Goal: Complete application form: Complete application form

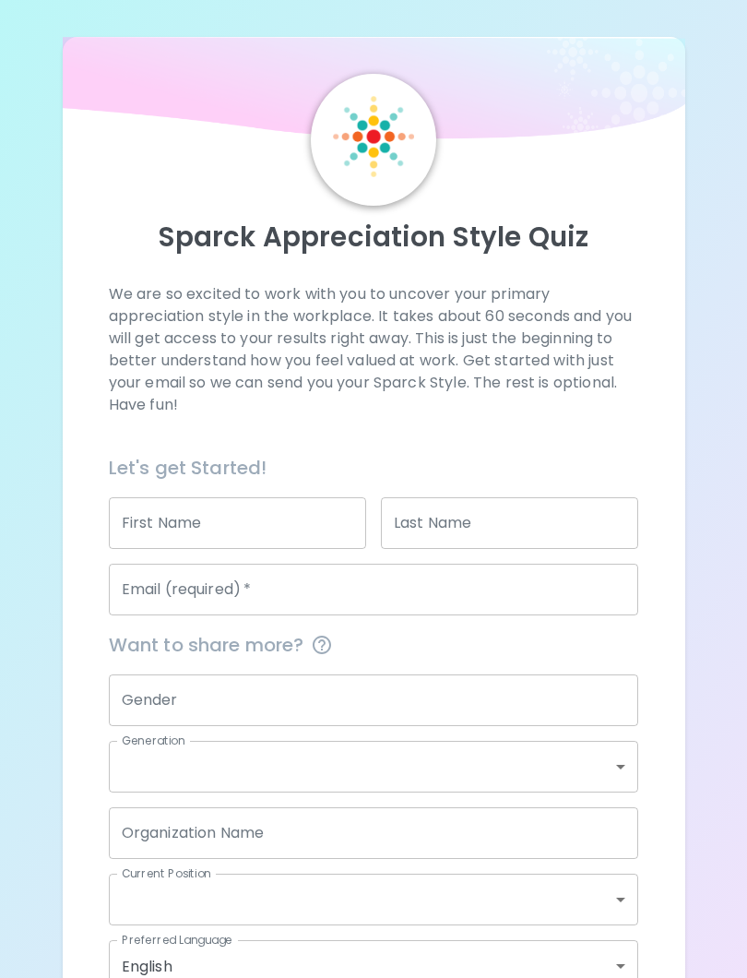
click at [334, 534] on input "First Name" at bounding box center [237, 523] width 257 height 52
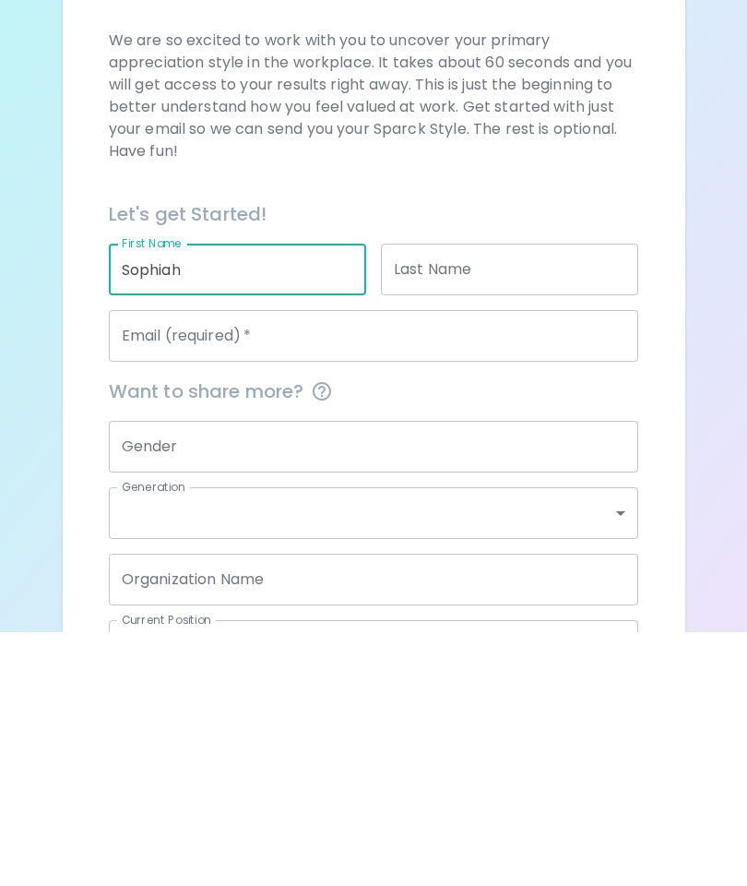
type input "Sophiah"
click at [555, 497] on input "Last Name" at bounding box center [509, 523] width 257 height 52
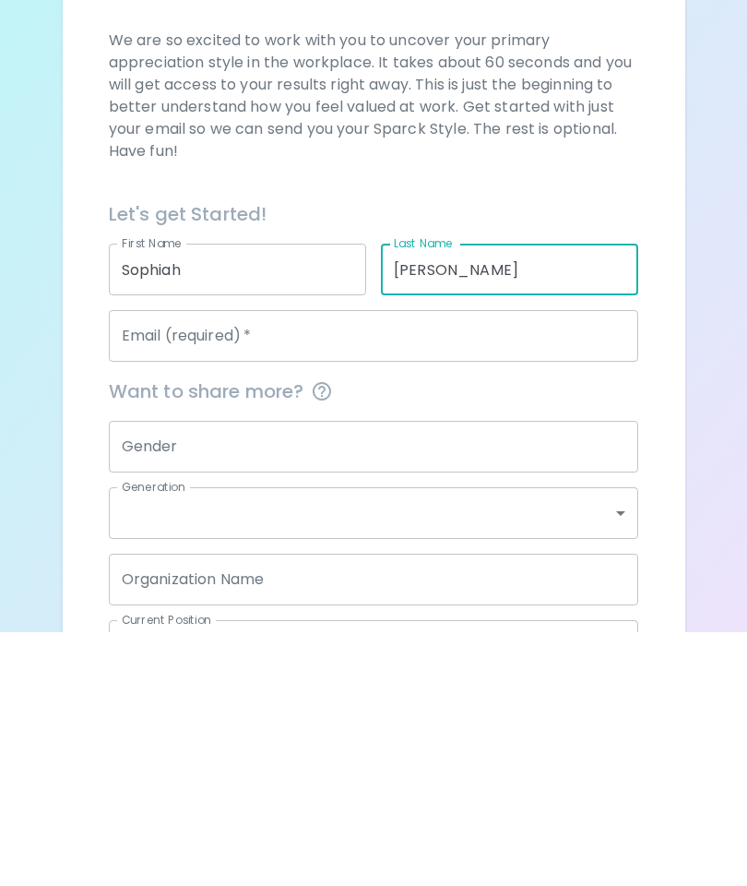
type input "[PERSON_NAME]"
click at [561, 564] on input "Email (required)   *" at bounding box center [374, 590] width 531 height 52
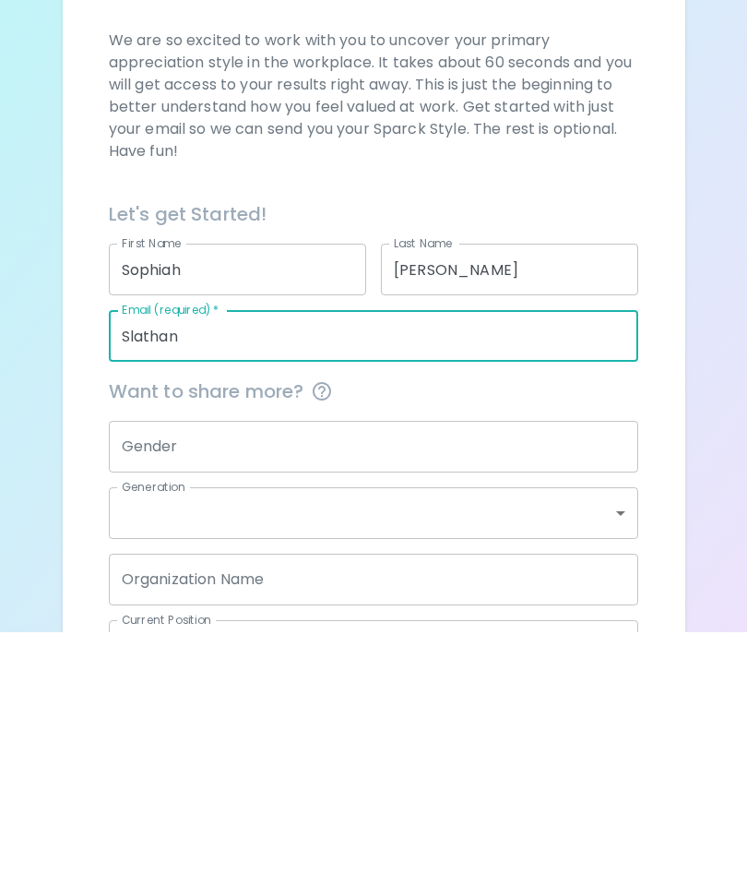
scroll to position [210, 0]
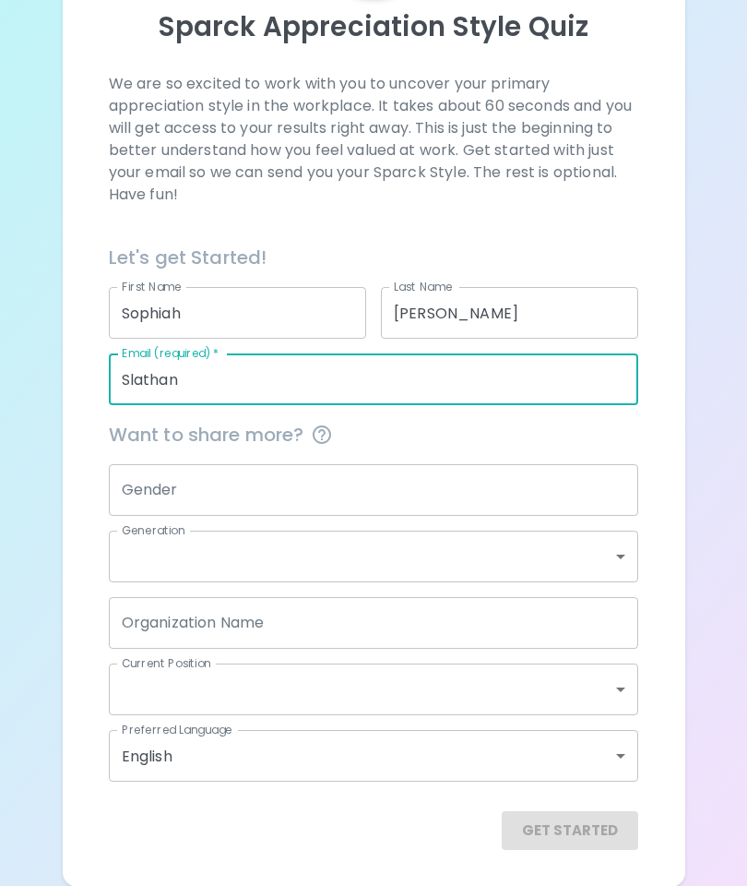
click at [293, 354] on input "Slathan" at bounding box center [374, 379] width 531 height 52
click at [289, 374] on input "Slathan" at bounding box center [374, 379] width 531 height 52
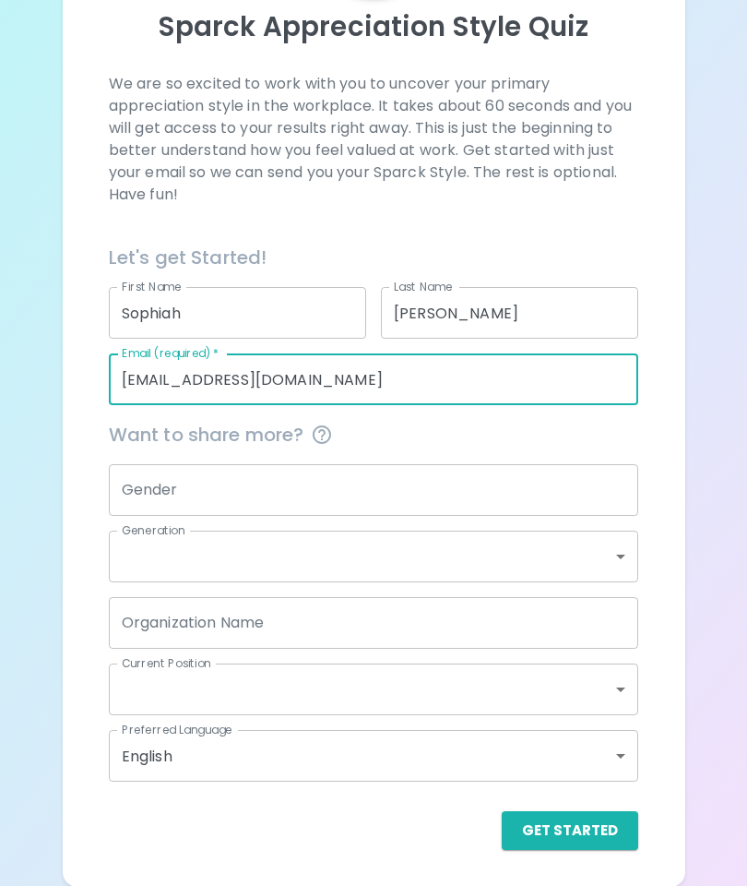
type input "[EMAIL_ADDRESS][DOMAIN_NAME]"
click at [579, 466] on input "Gender" at bounding box center [374, 490] width 531 height 52
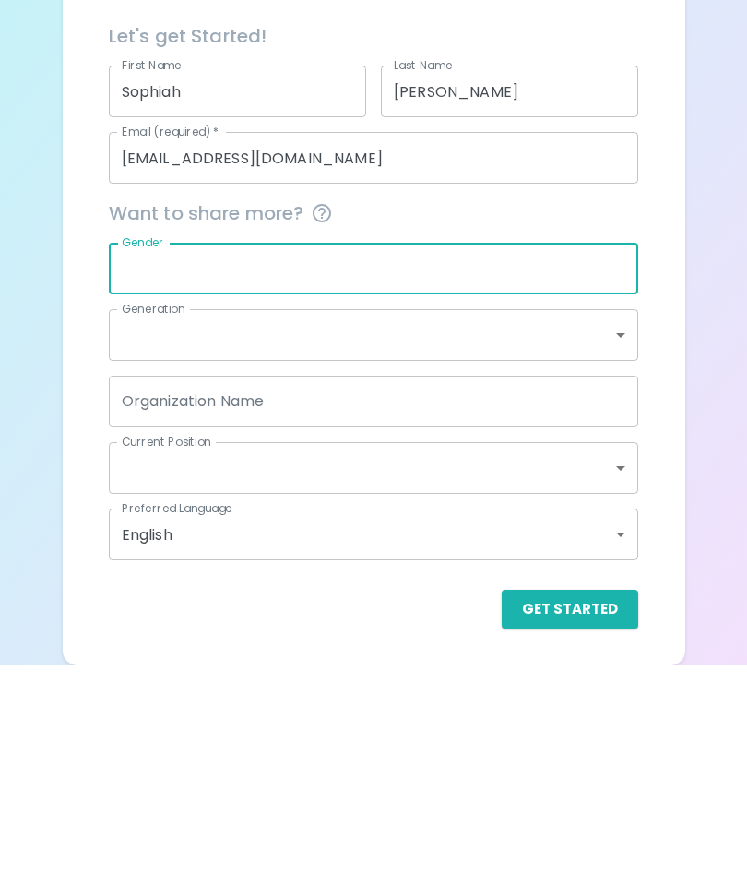
click at [588, 464] on input "Gender" at bounding box center [374, 490] width 531 height 52
click at [447, 352] on body "Sparck Appreciation Style Quiz We are so excited to work with you to uncover yo…" at bounding box center [373, 338] width 747 height 1097
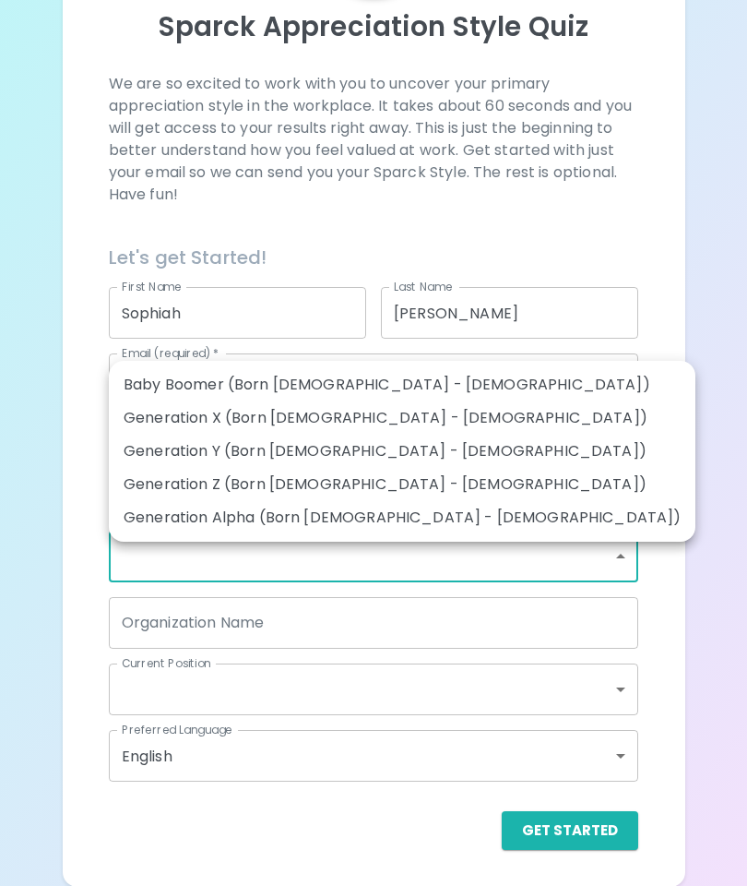
click at [718, 312] on div at bounding box center [373, 443] width 747 height 886
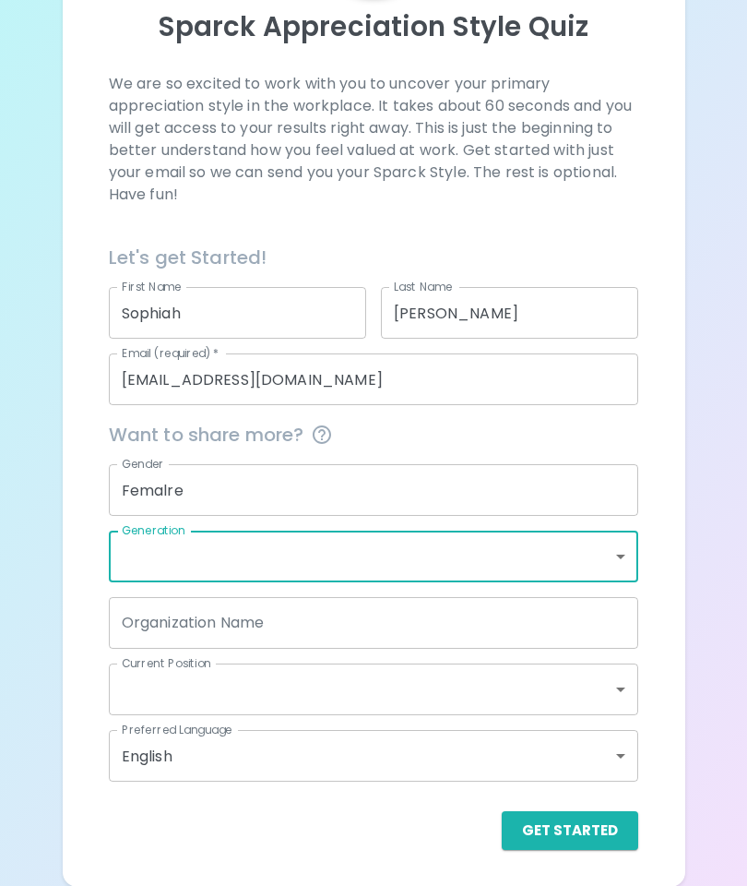
click at [419, 499] on input "Femalre" at bounding box center [374, 490] width 531 height 52
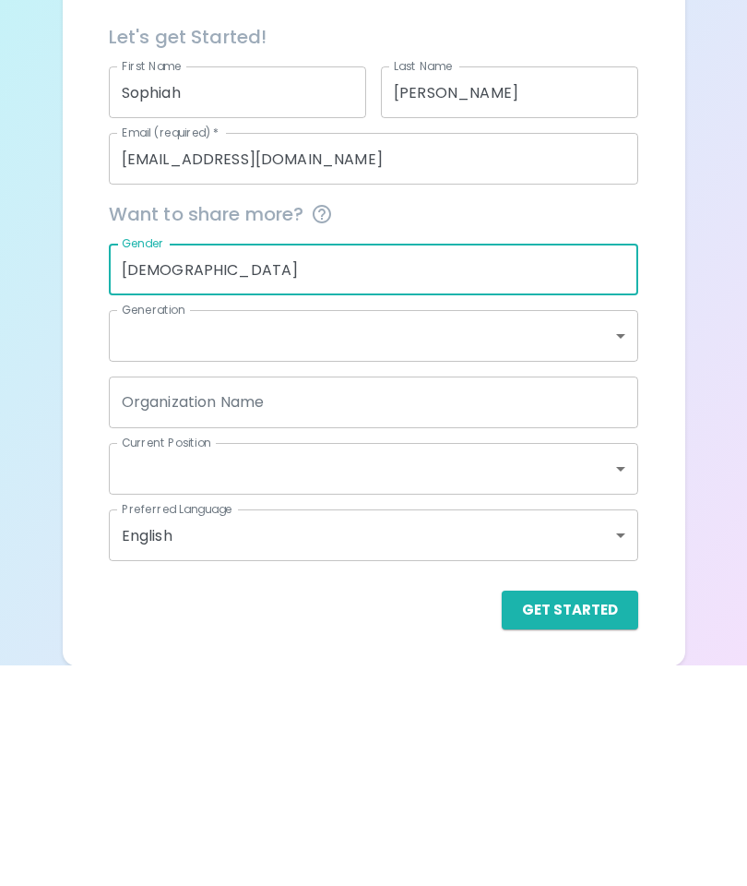
type input "[DEMOGRAPHIC_DATA]"
click at [464, 338] on body "Sparck Appreciation Style Quiz We are so excited to work with you to uncover yo…" at bounding box center [373, 338] width 747 height 1097
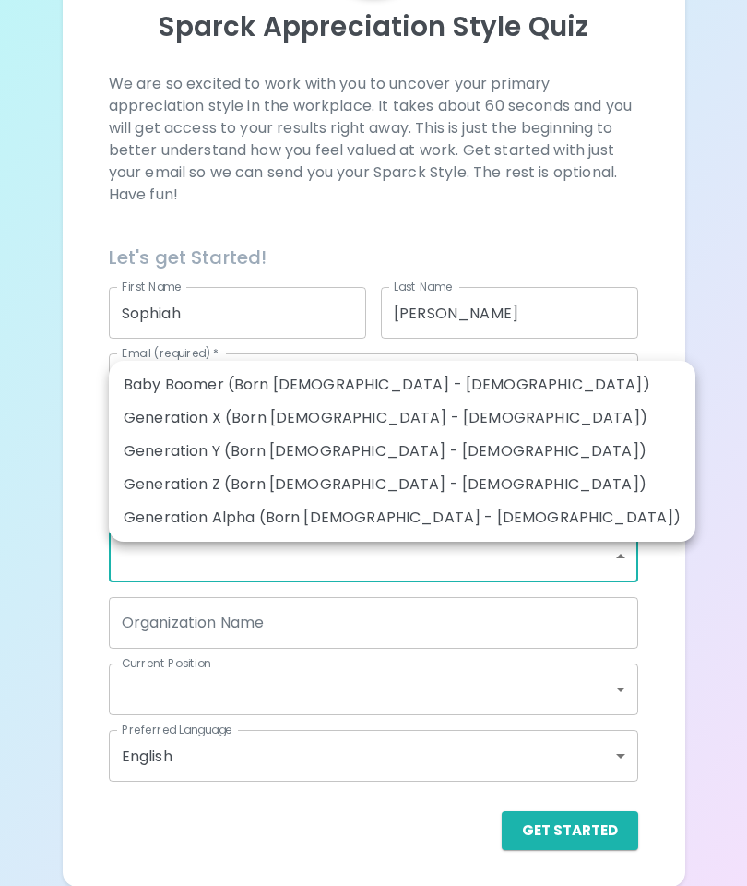
click at [364, 488] on li "Generation Z (Born [DEMOGRAPHIC_DATA] - [DEMOGRAPHIC_DATA])" at bounding box center [402, 484] width 587 height 33
type input "generation_z"
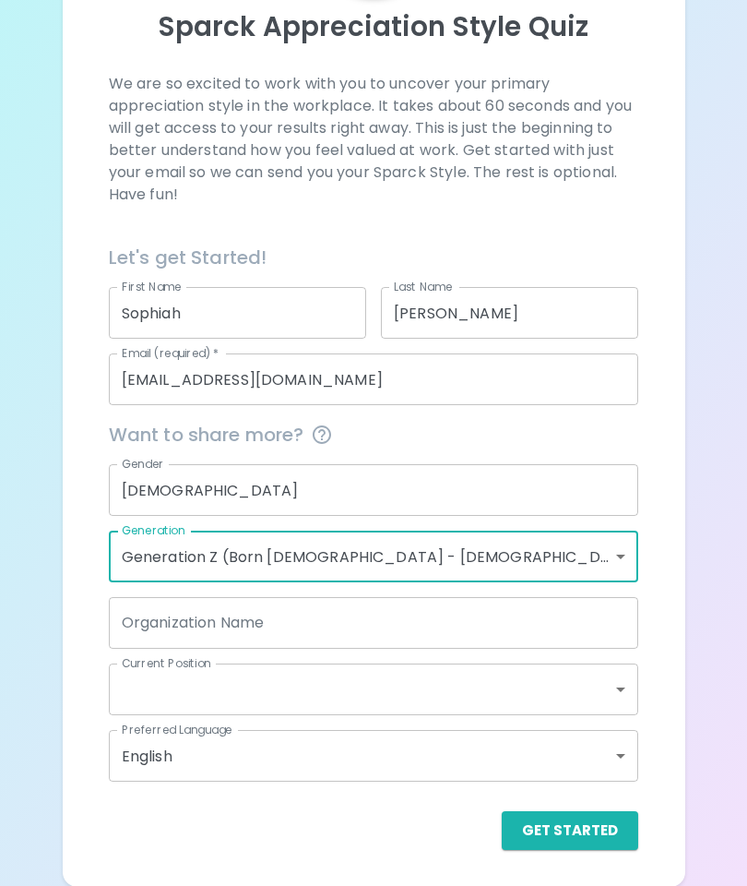
click at [375, 637] on input "Organization Name" at bounding box center [374, 623] width 531 height 52
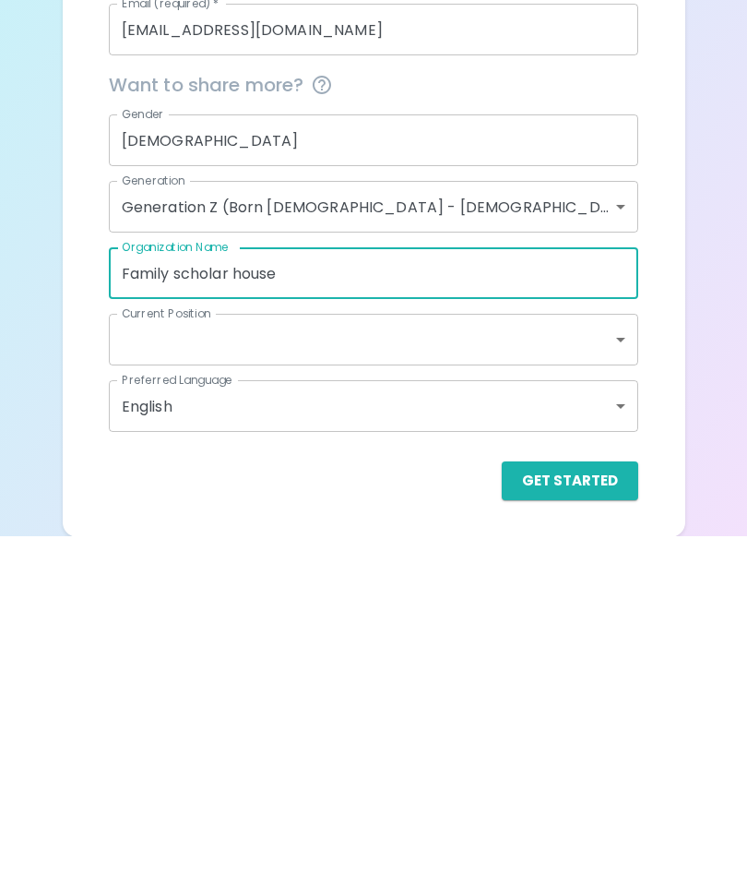
type input "Family scholar house"
click at [565, 344] on body "Sparck Appreciation Style Quiz We are so excited to work with you to uncover yo…" at bounding box center [373, 338] width 747 height 1097
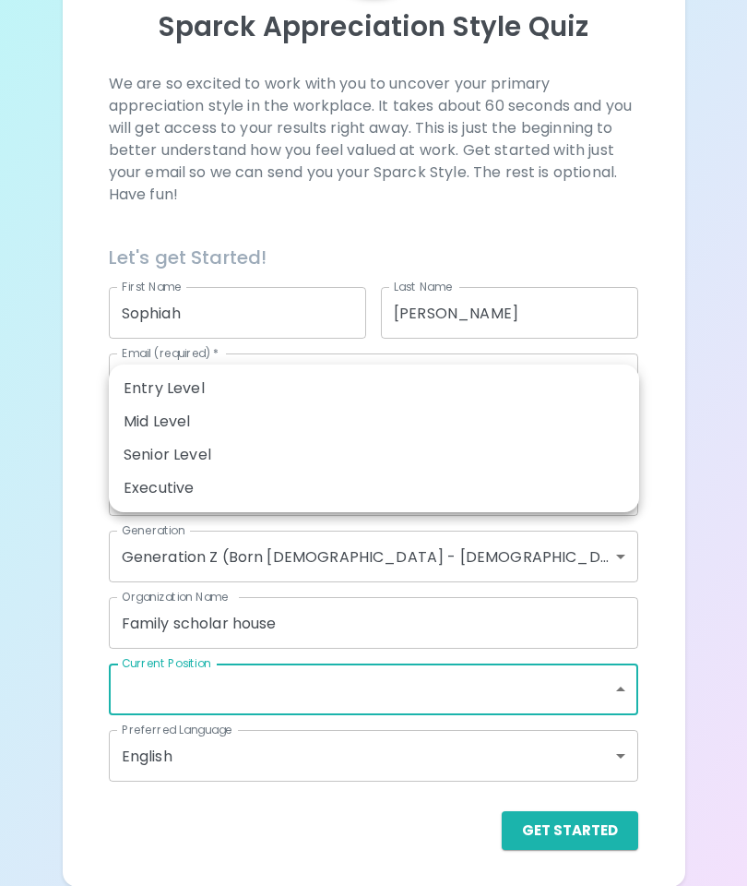
click at [257, 386] on li "Entry Level" at bounding box center [374, 388] width 531 height 33
type input "entry_level"
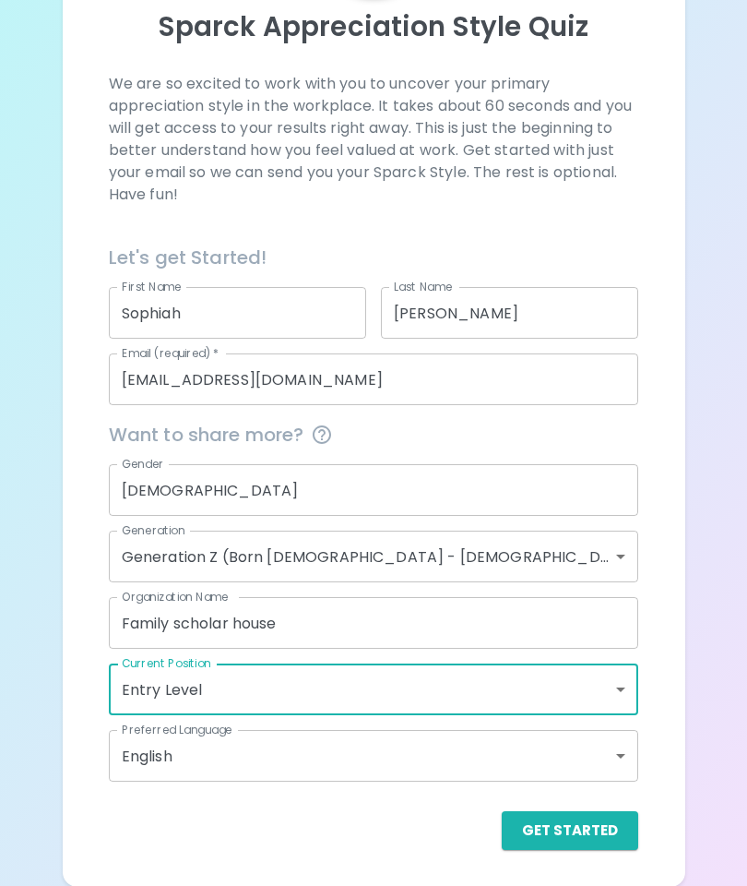
click at [559, 833] on button "Get Started" at bounding box center [570, 830] width 137 height 39
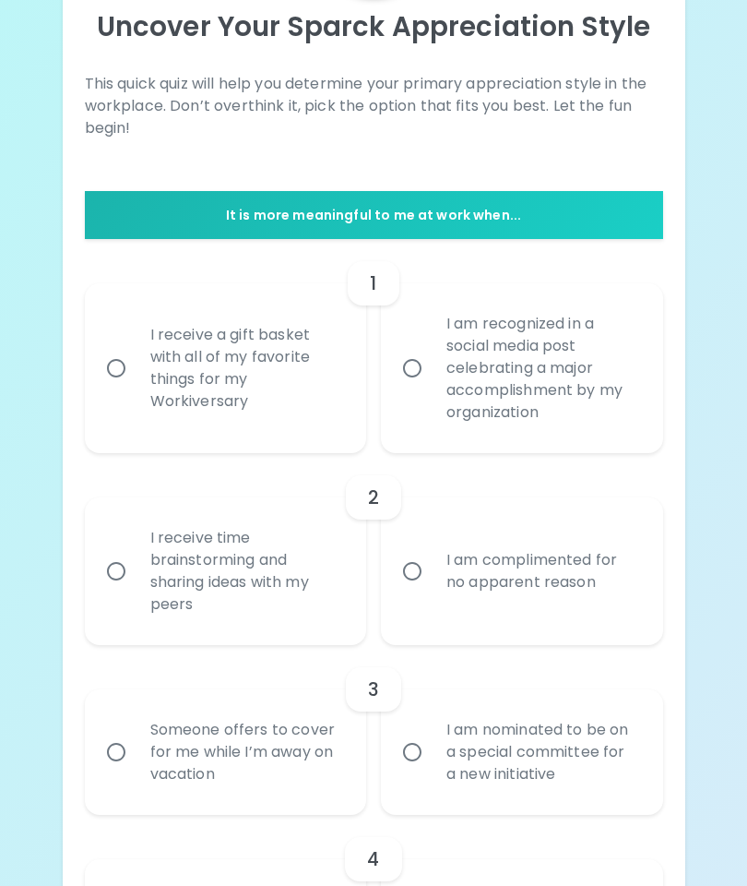
click at [613, 376] on div "I am recognized in a social media post celebrating a major accomplishment by my…" at bounding box center [542, 368] width 221 height 155
click at [432, 376] on input "I am recognized in a social media post celebrating a major accomplishment by my…" at bounding box center [412, 368] width 39 height 39
radio input "true"
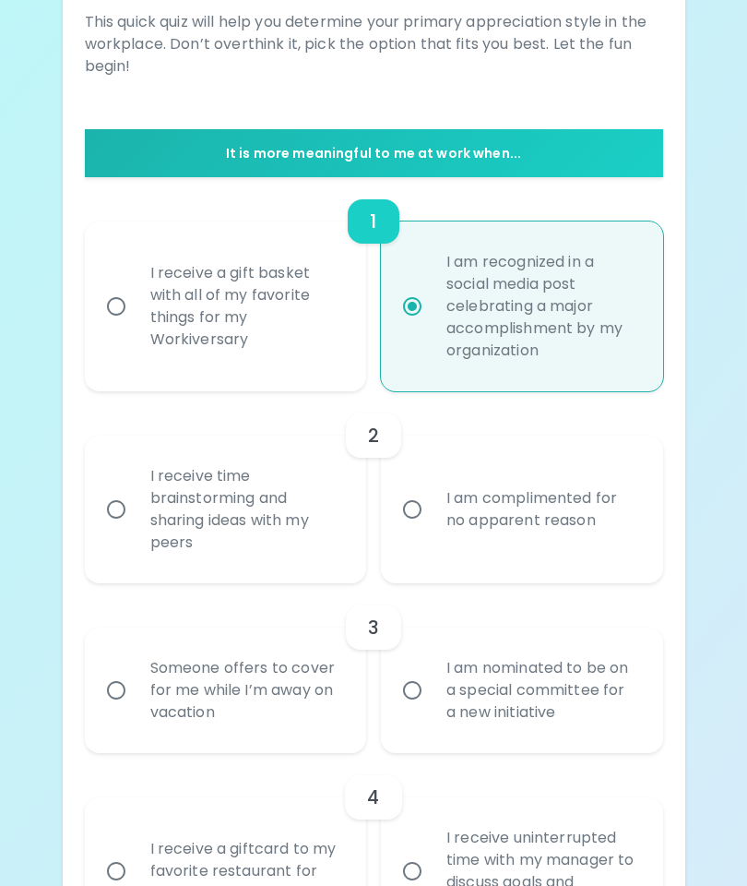
scroll to position [358, 0]
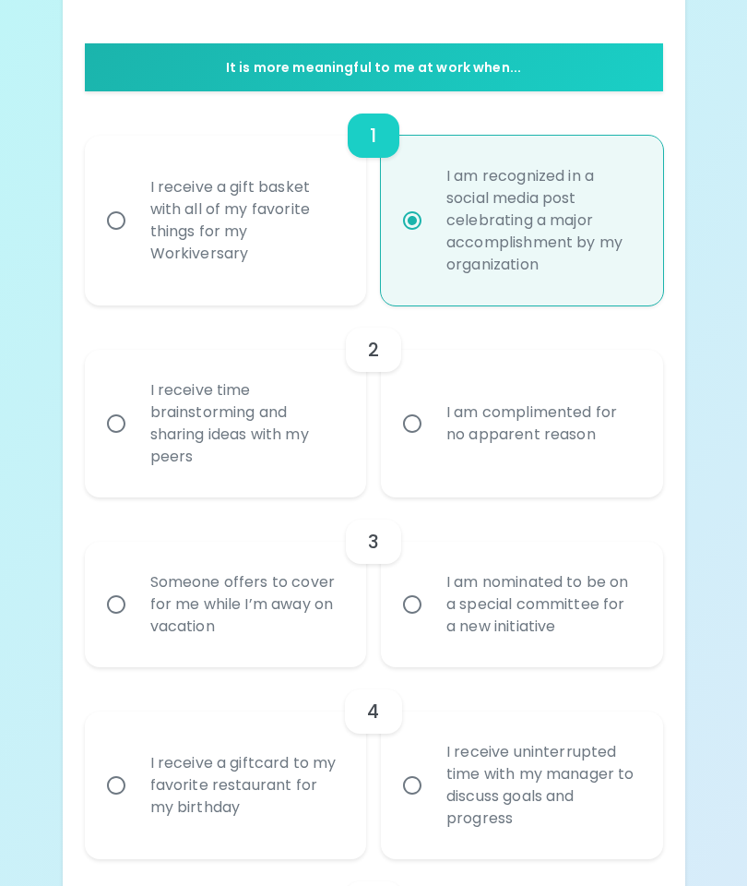
click at [288, 457] on div "I receive time brainstorming and sharing ideas with my peers" at bounding box center [246, 423] width 221 height 133
click at [136, 443] on input "I receive time brainstorming and sharing ideas with my peers" at bounding box center [116, 423] width 39 height 39
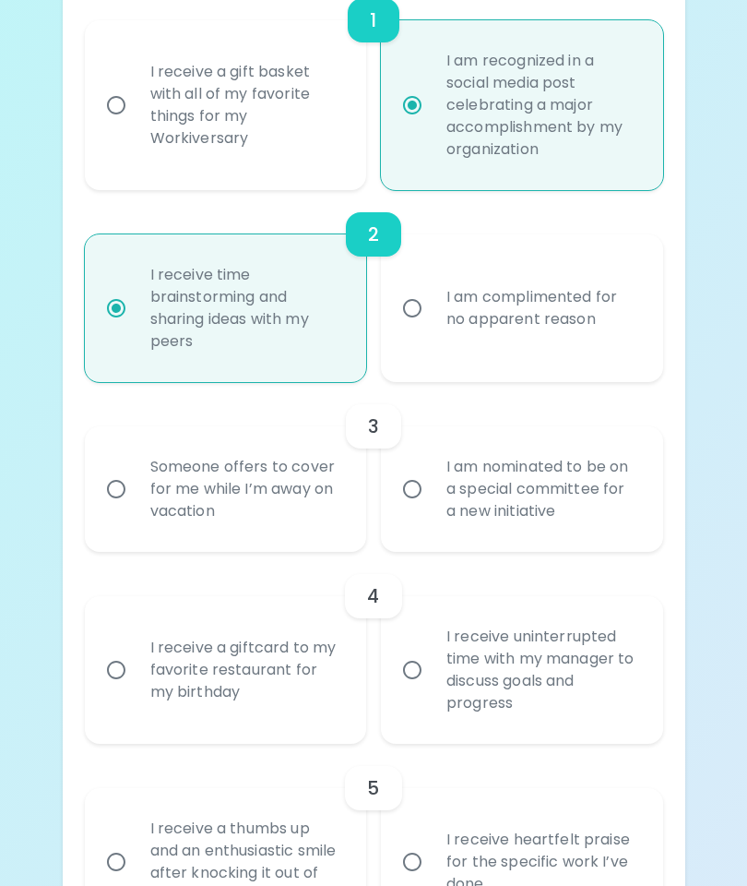
scroll to position [505, 0]
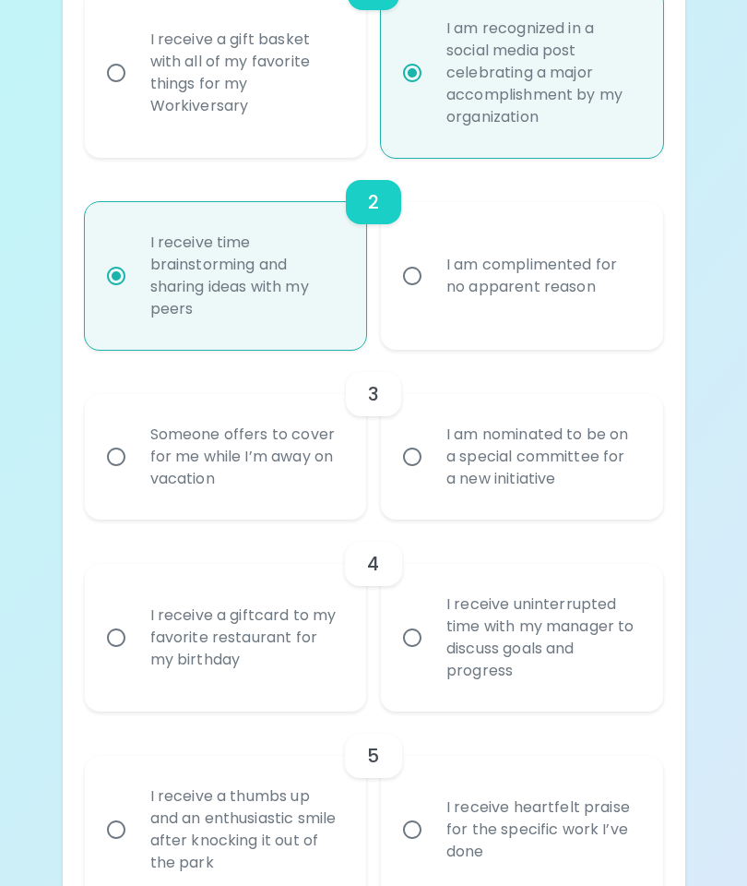
click at [613, 459] on div "I am nominated to be on a special committee for a new initiative" at bounding box center [542, 457] width 221 height 111
click at [432, 459] on input "I am nominated to be on a special committee for a new initiative" at bounding box center [412, 457] width 39 height 39
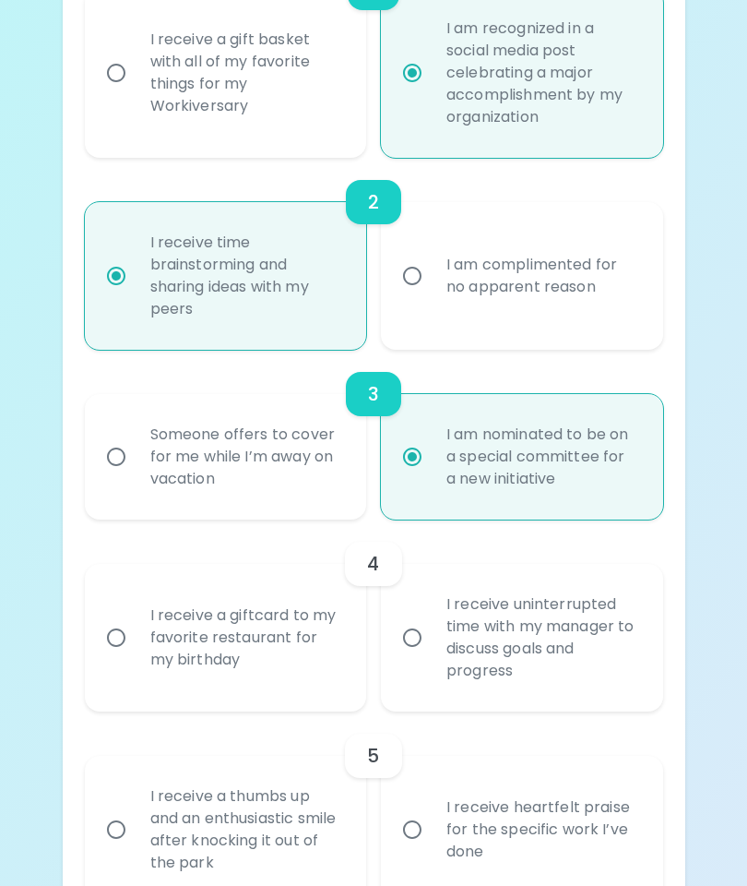
radio input "true"
radio input "false"
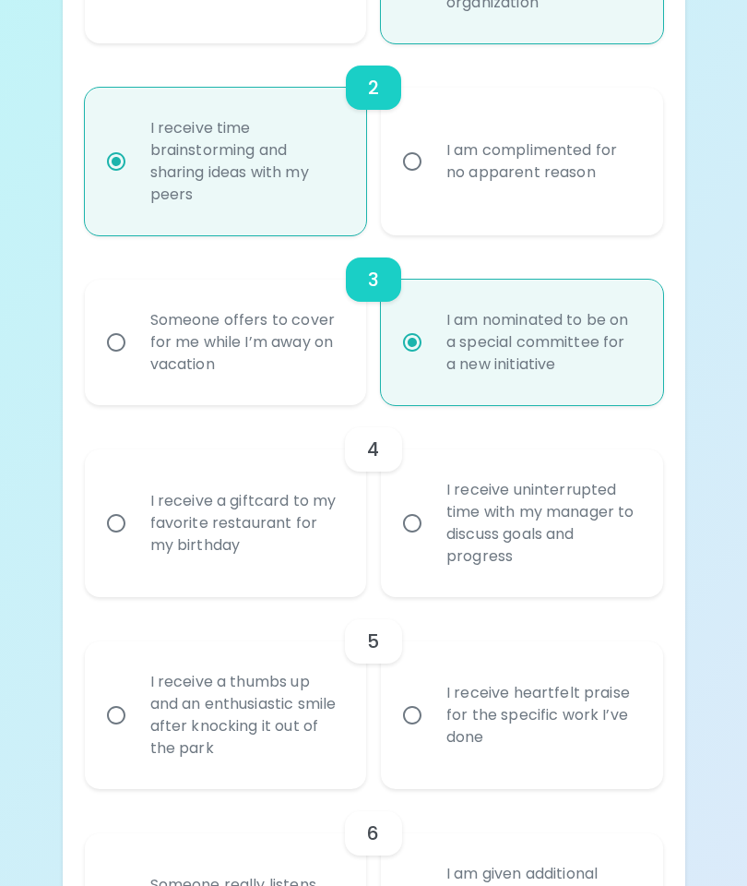
scroll to position [652, 0]
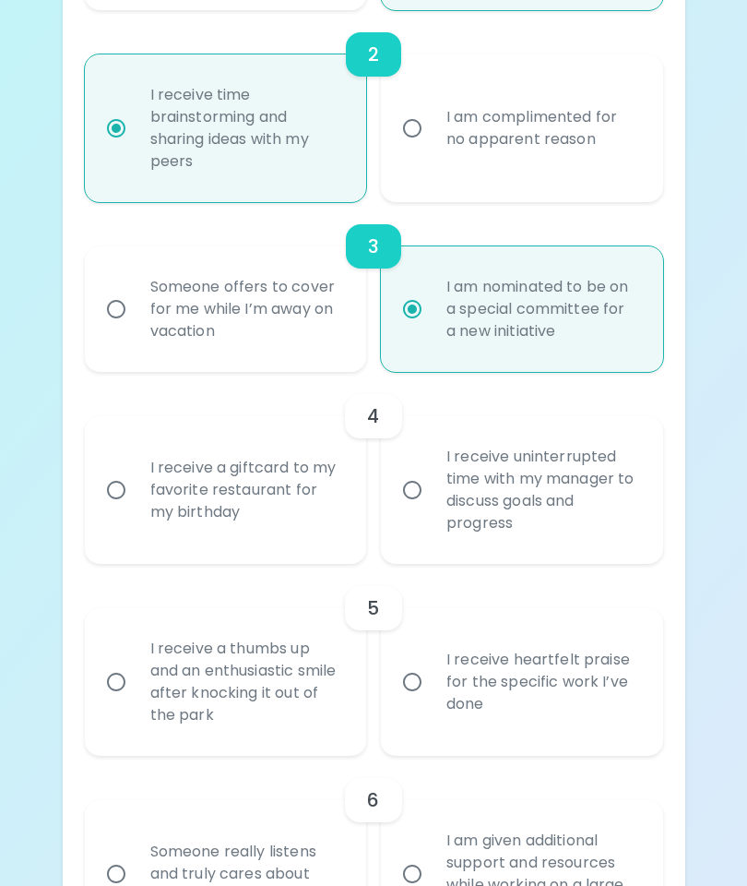
click at [326, 321] on div "Someone offers to cover for me while I’m away on vacation" at bounding box center [246, 310] width 221 height 111
click at [136, 321] on input "Someone offers to cover for me while I’m away on vacation" at bounding box center [116, 310] width 39 height 39
radio input "false"
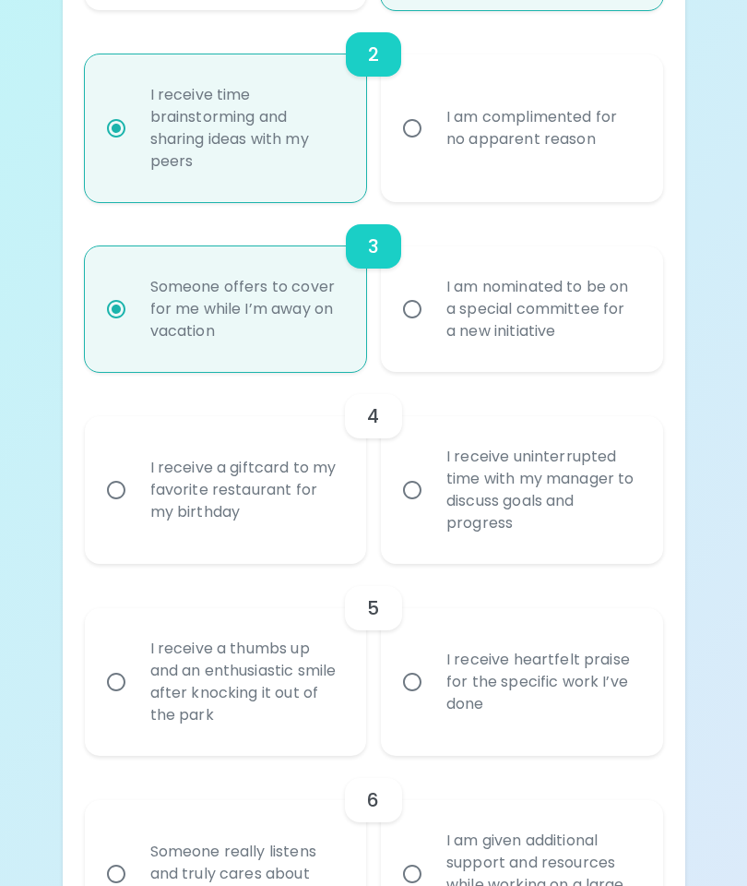
click at [609, 535] on div "I receive uninterrupted time with my manager to discuss goals and progress" at bounding box center [542, 490] width 221 height 133
click at [432, 509] on input "I receive uninterrupted time with my manager to discuss goals and progress" at bounding box center [412, 490] width 39 height 39
radio input "false"
radio input "true"
radio input "false"
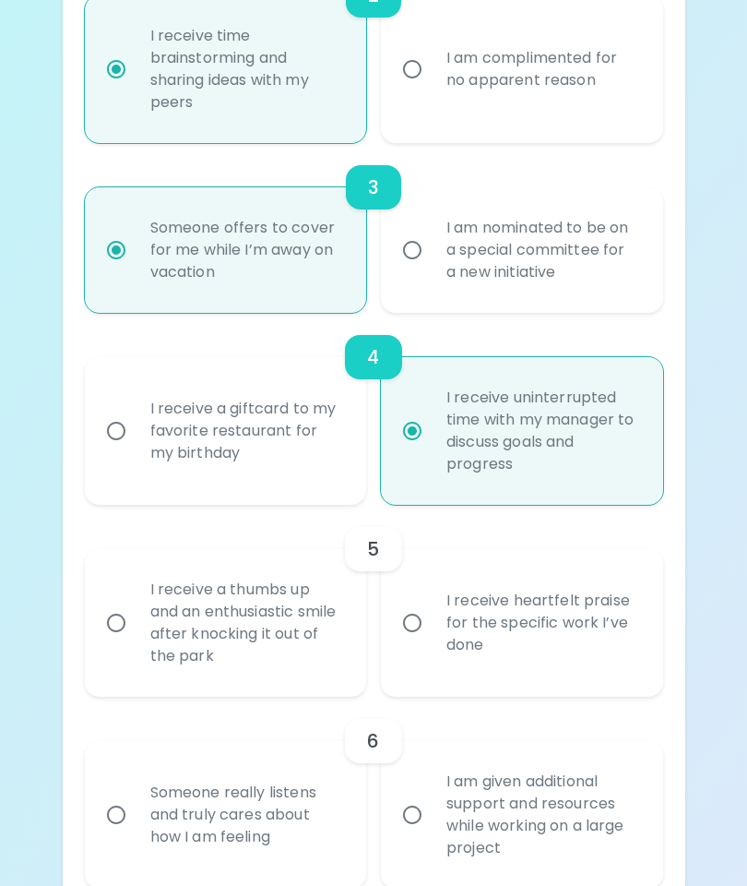
scroll to position [801, 0]
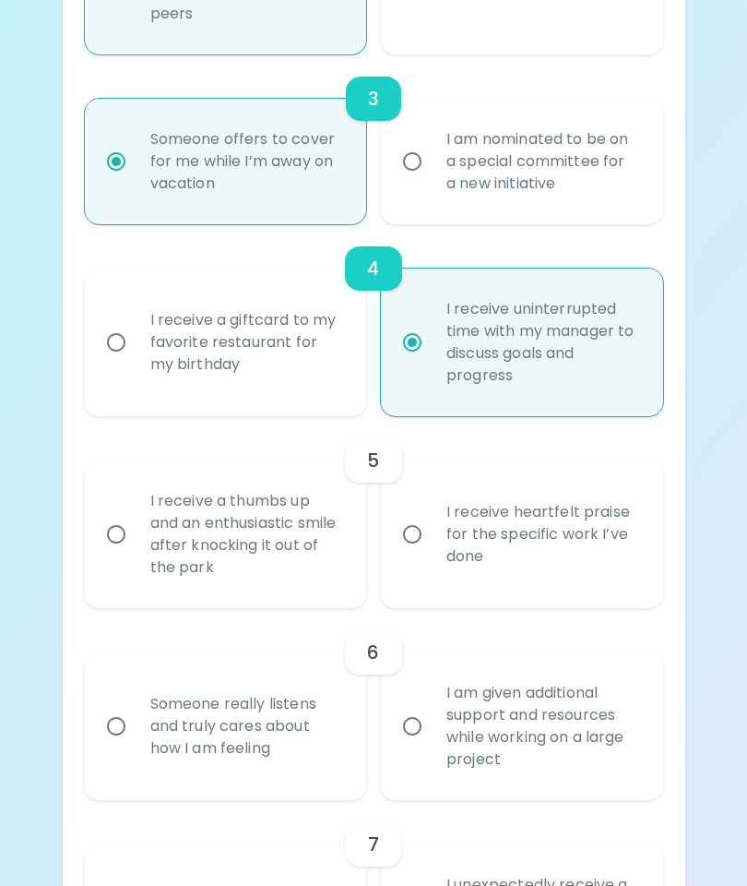
click at [626, 195] on div "I am nominated to be on a special committee for a new initiative" at bounding box center [542, 161] width 221 height 111
click at [432, 181] on input "I am nominated to be on a special committee for a new initiative" at bounding box center [412, 161] width 39 height 39
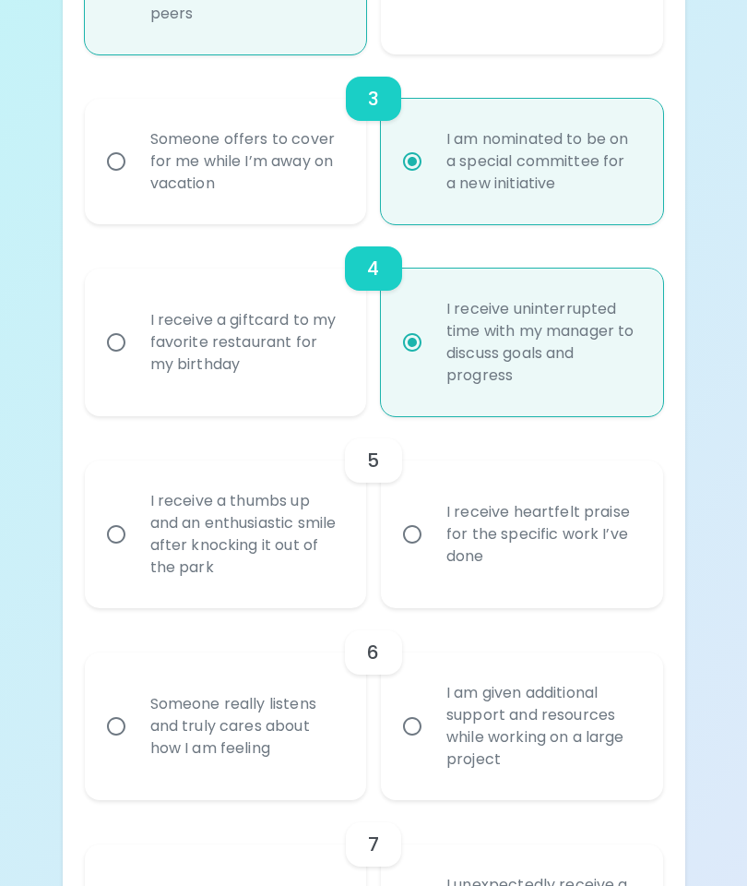
radio input "false"
radio input "true"
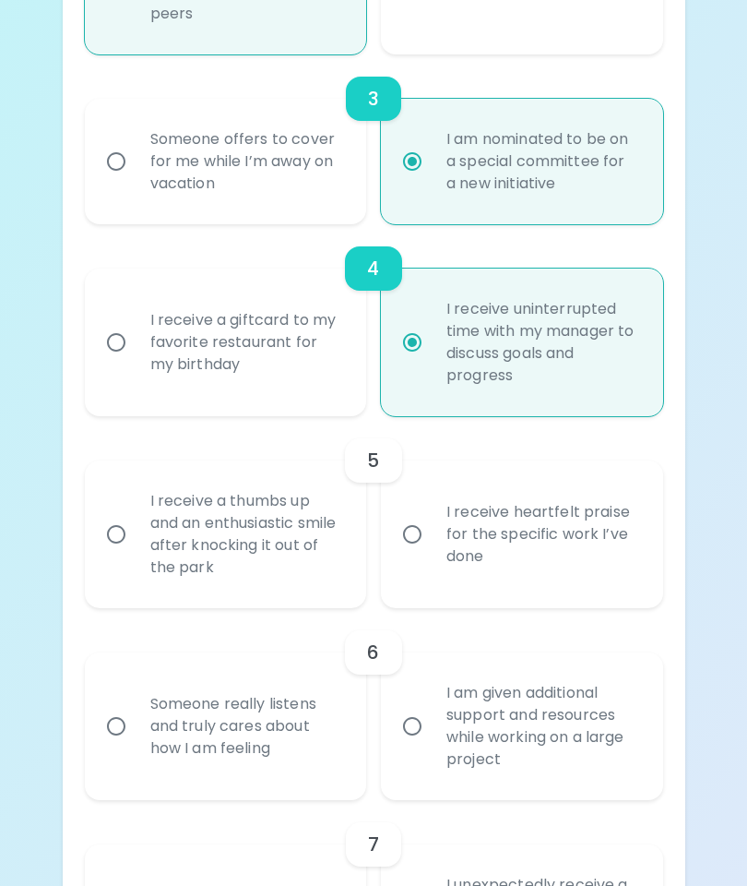
click at [591, 518] on div "I receive heartfelt praise for the specific work I’ve done" at bounding box center [542, 534] width 221 height 111
click at [432, 518] on input "I receive heartfelt praise for the specific work I’ve done" at bounding box center [412, 534] width 39 height 39
radio input "false"
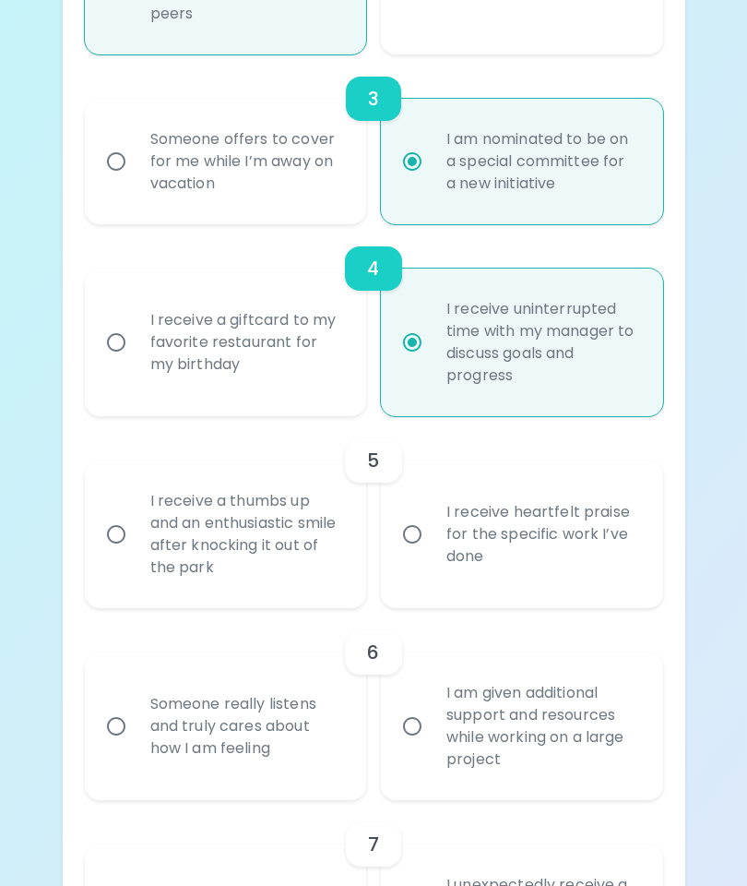
radio input "false"
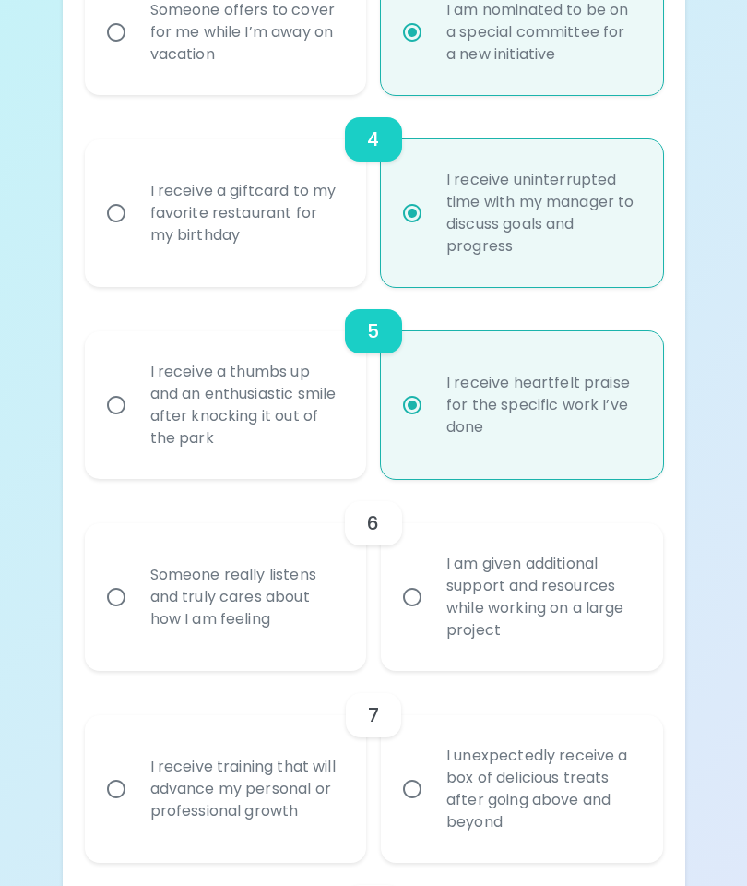
scroll to position [949, 0]
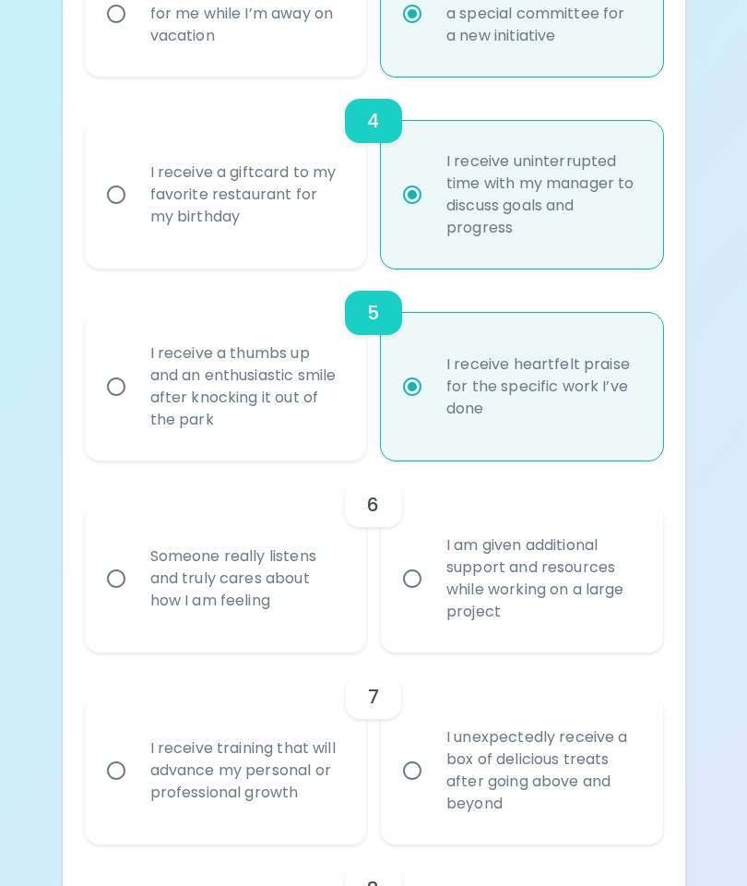
click at [293, 579] on div "Someone really listens and truly cares about how I am feeling" at bounding box center [246, 578] width 221 height 111
click at [136, 579] on input "Someone really listens and truly cares about how I am feeling" at bounding box center [116, 578] width 39 height 39
radio input "false"
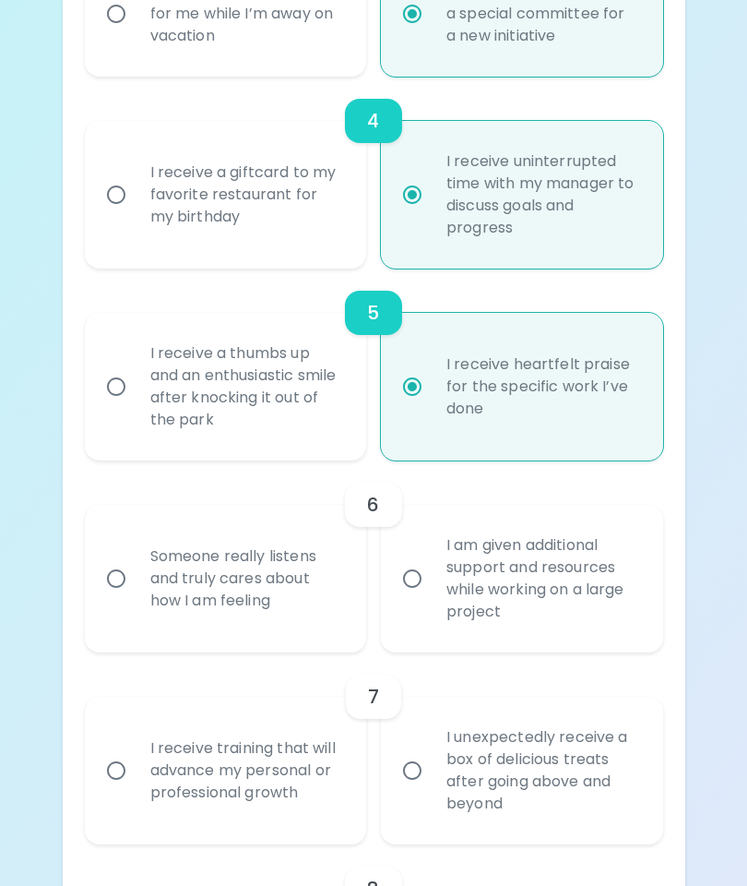
radio input "true"
radio input "false"
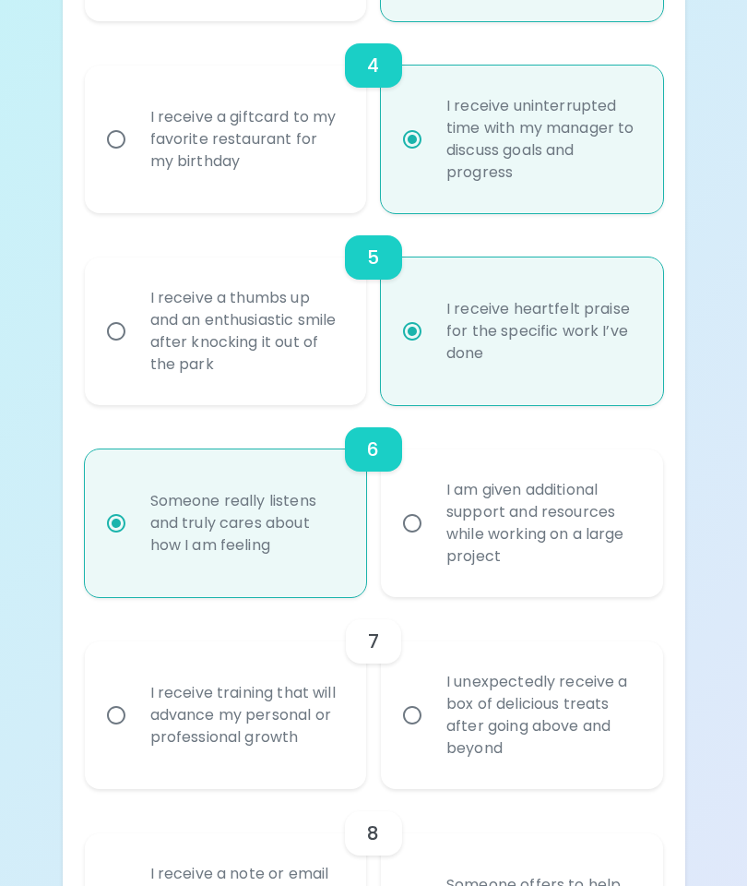
scroll to position [1096, 0]
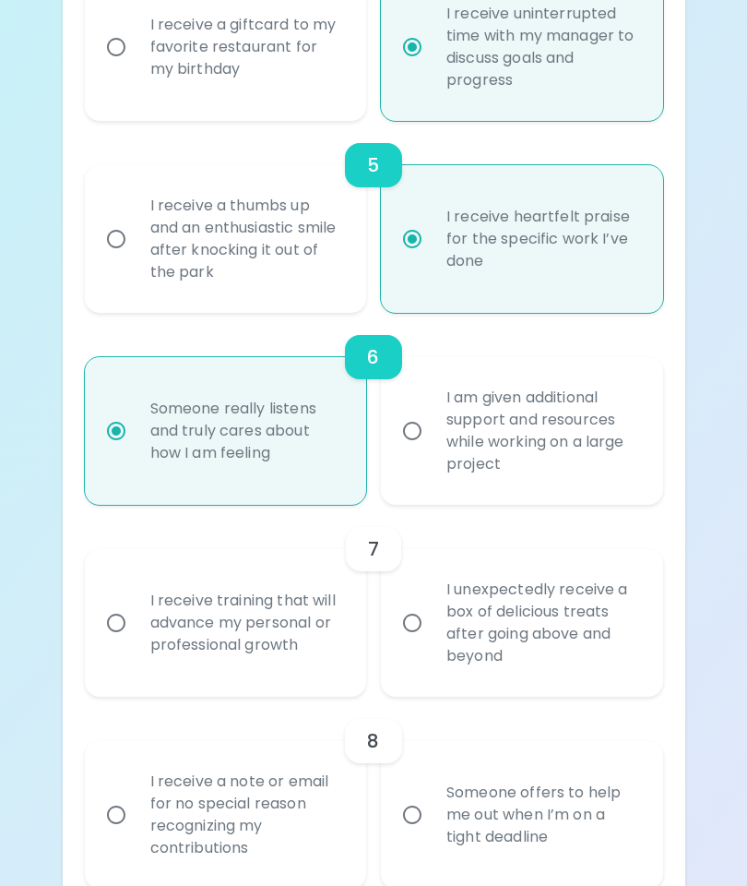
click at [318, 615] on div "I receive training that will advance my personal or professional growth" at bounding box center [246, 622] width 221 height 111
click at [136, 615] on input "I receive training that will advance my personal or professional growth" at bounding box center [116, 622] width 39 height 39
radio input "false"
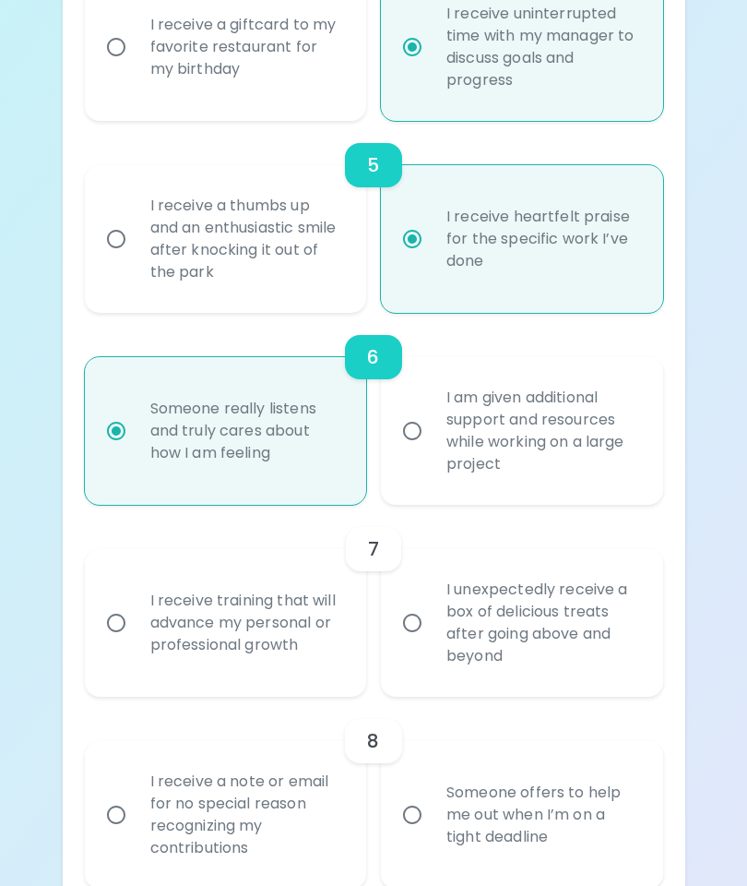
radio input "false"
radio input "true"
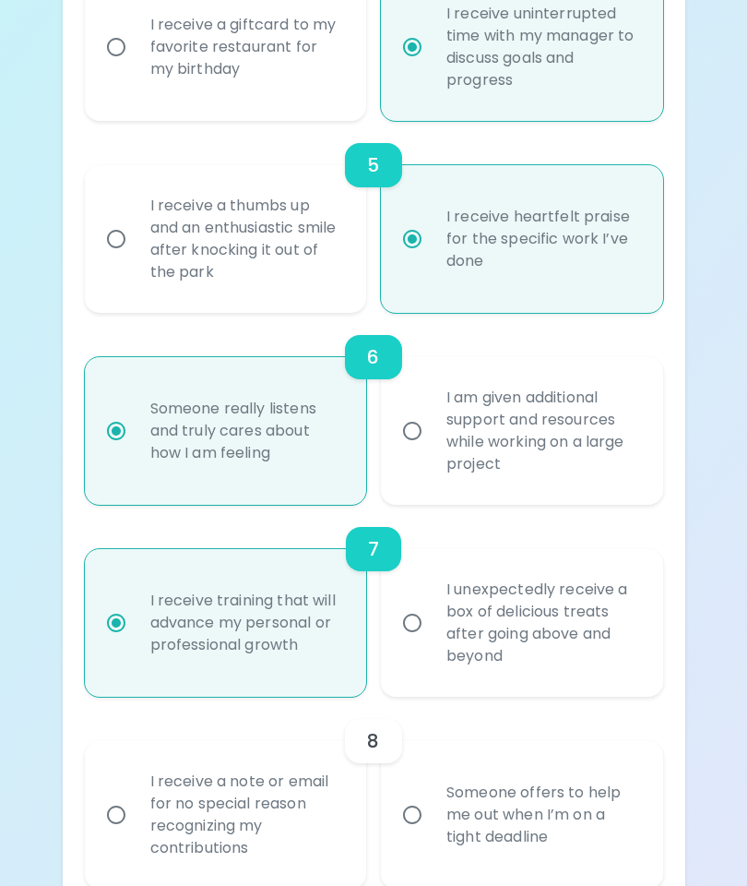
radio input "false"
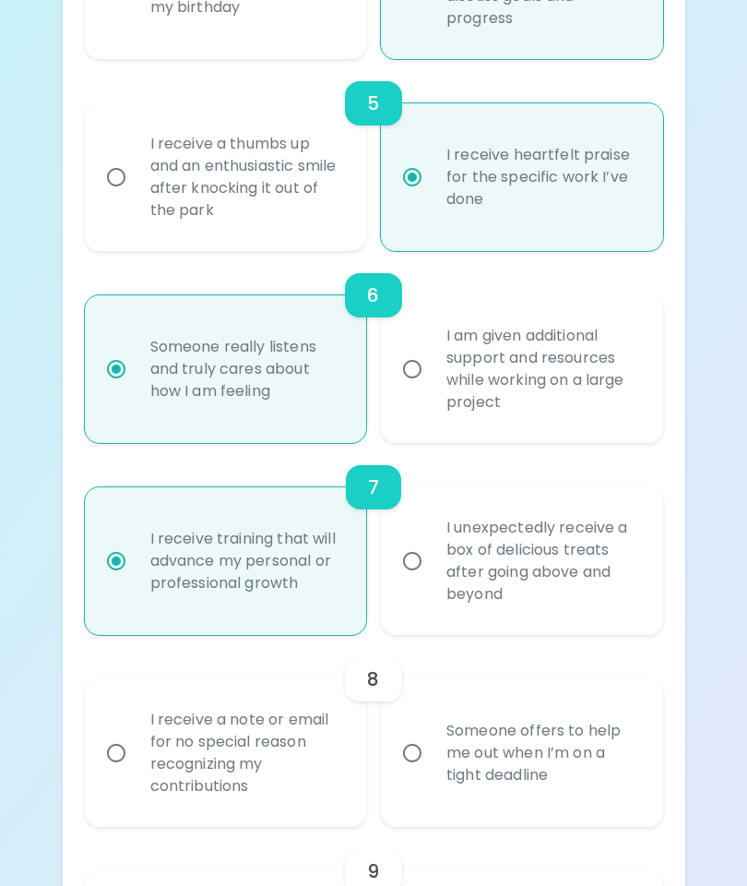
scroll to position [1244, 0]
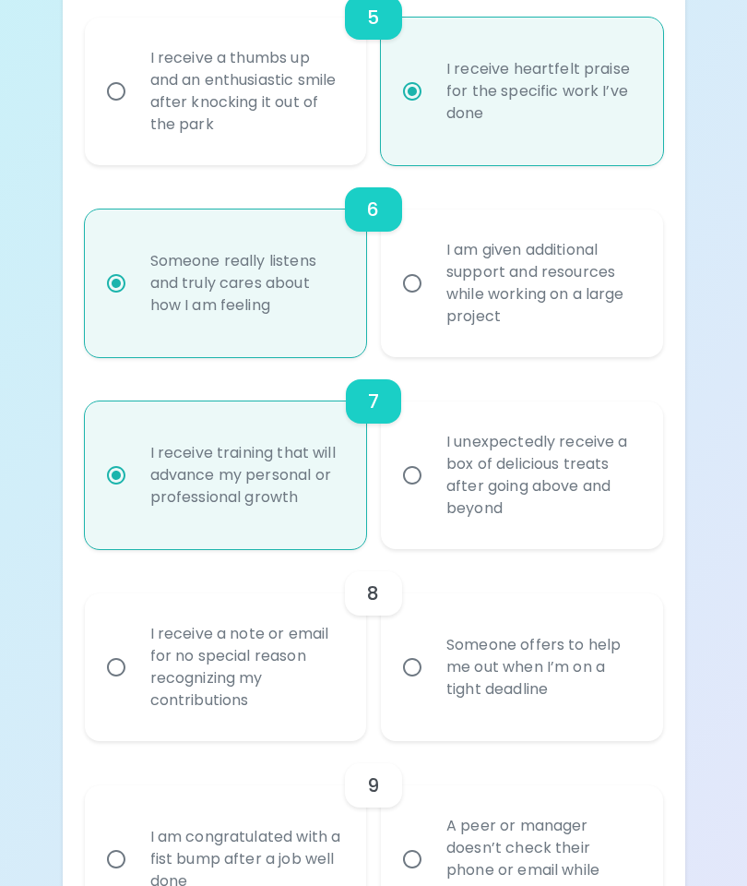
click at [326, 660] on div "I receive a note or email for no special reason recognizing my contributions" at bounding box center [246, 667] width 221 height 133
click at [136, 660] on input "I receive a note or email for no special reason recognizing my contributions" at bounding box center [116, 667] width 39 height 39
radio input "false"
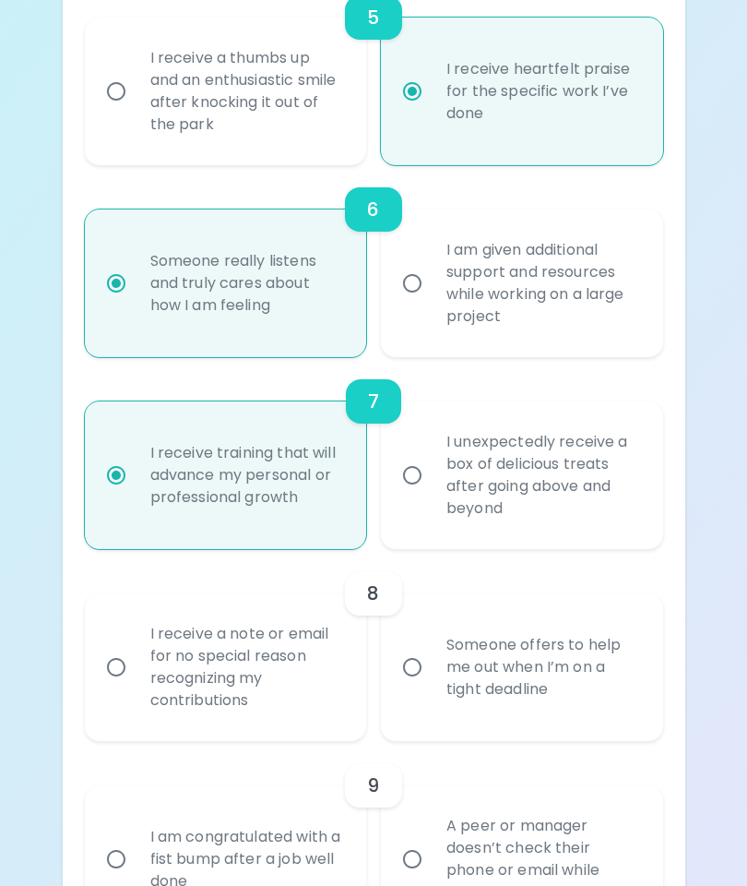
radio input "false"
radio input "true"
radio input "false"
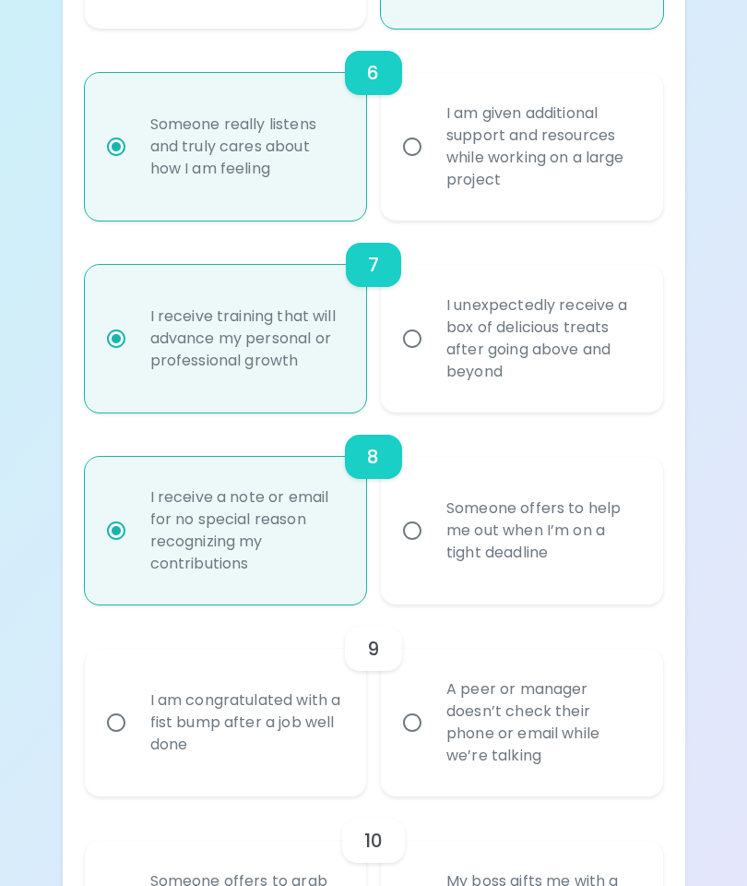
scroll to position [1391, 0]
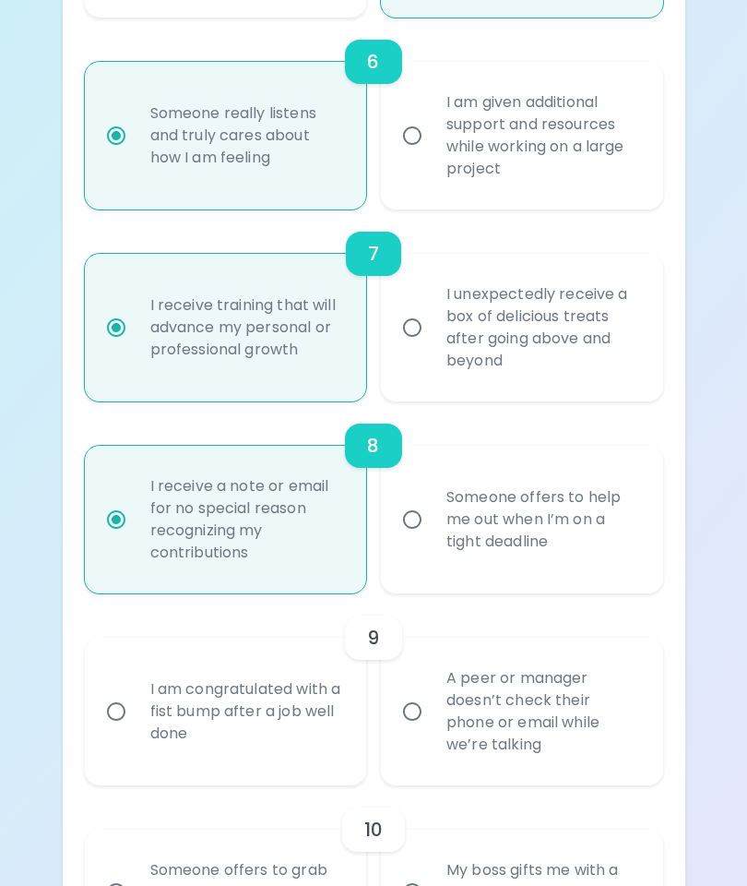
click at [603, 654] on div "9" at bounding box center [374, 637] width 579 height 44
click at [549, 723] on div "A peer or manager doesn’t check their phone or email while we’re talking" at bounding box center [542, 711] width 221 height 133
click at [432, 723] on input "A peer or manager doesn’t check their phone or email while we’re talking" at bounding box center [412, 711] width 39 height 39
radio input "false"
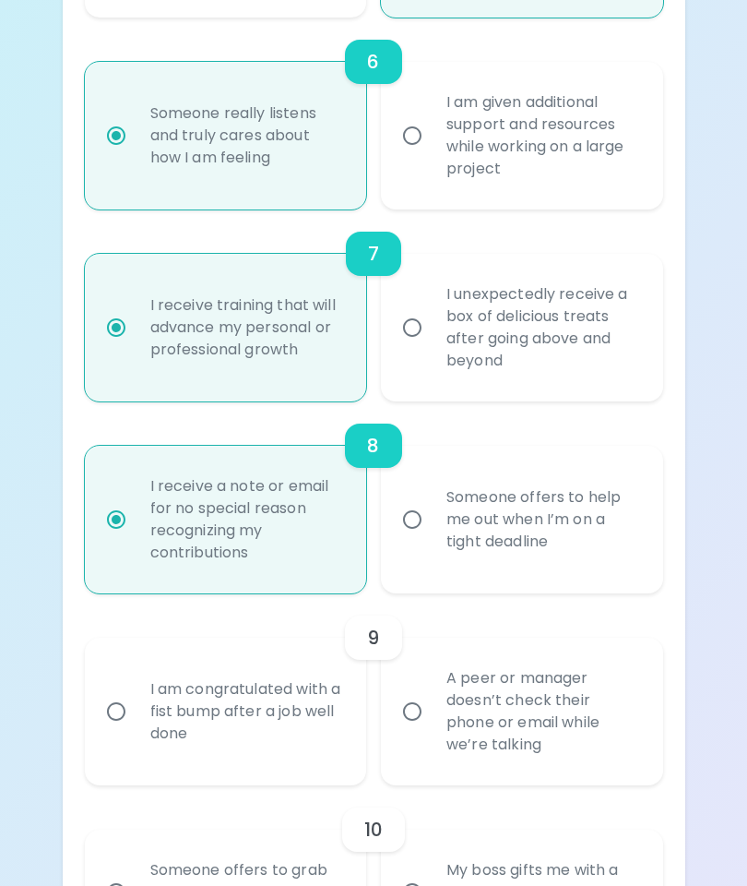
radio input "false"
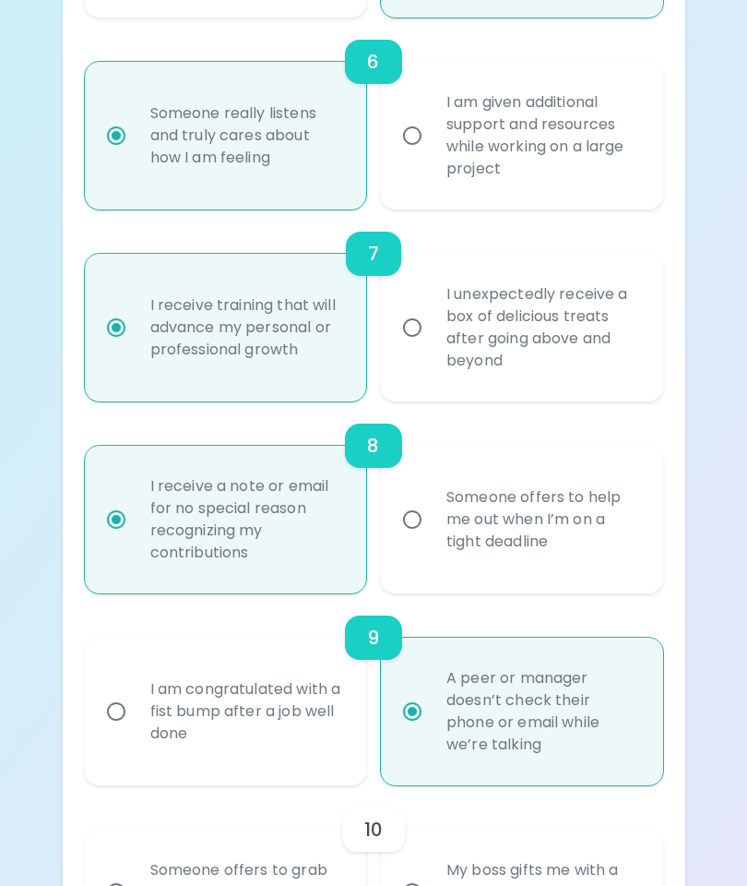
radio input "false"
radio input "true"
radio input "false"
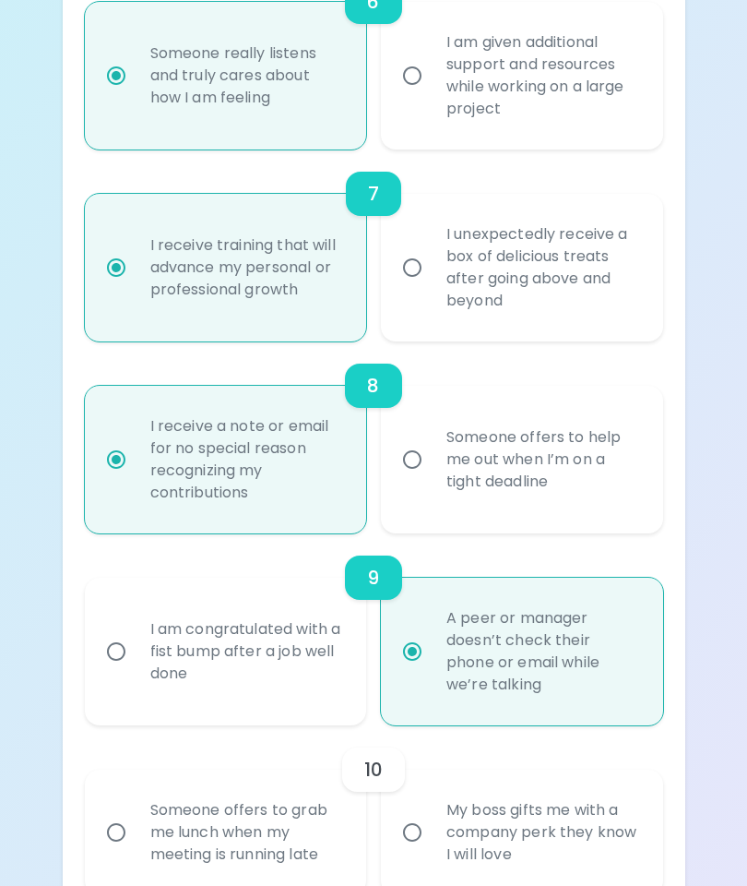
scroll to position [1539, 0]
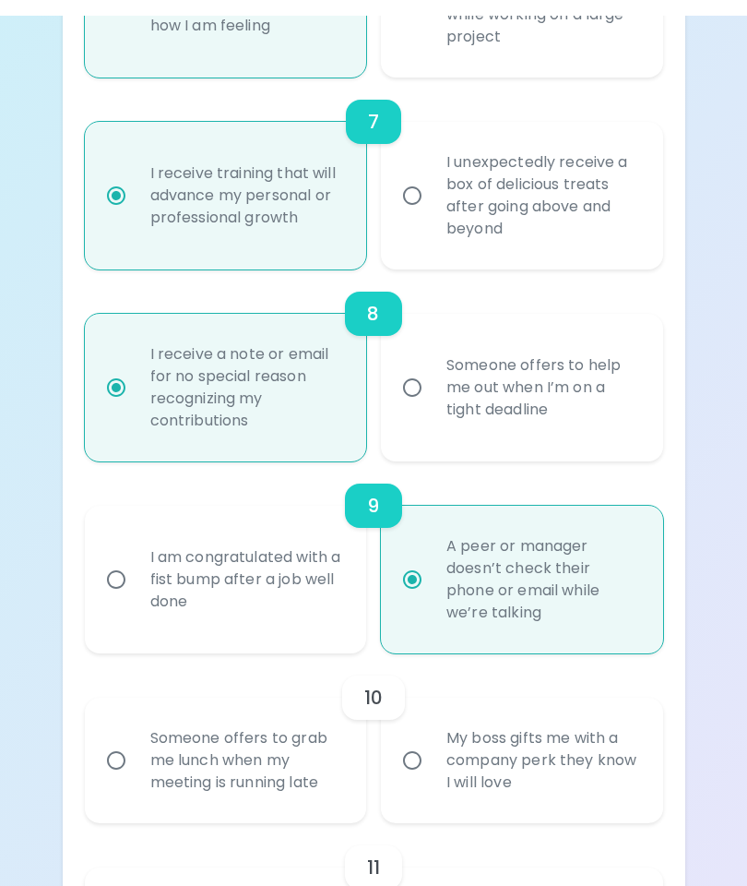
click at [619, 755] on div "My boss gifts me with a company perk they know I will love" at bounding box center [542, 744] width 221 height 111
click at [432, 755] on input "My boss gifts me with a company perk they know I will love" at bounding box center [412, 744] width 39 height 39
radio input "false"
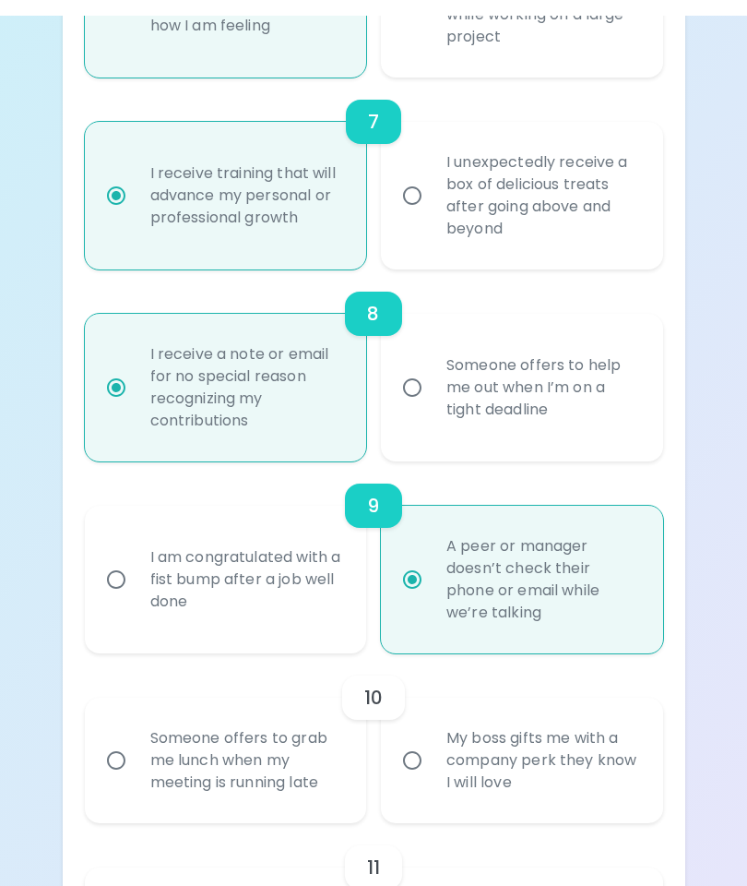
radio input "false"
radio input "true"
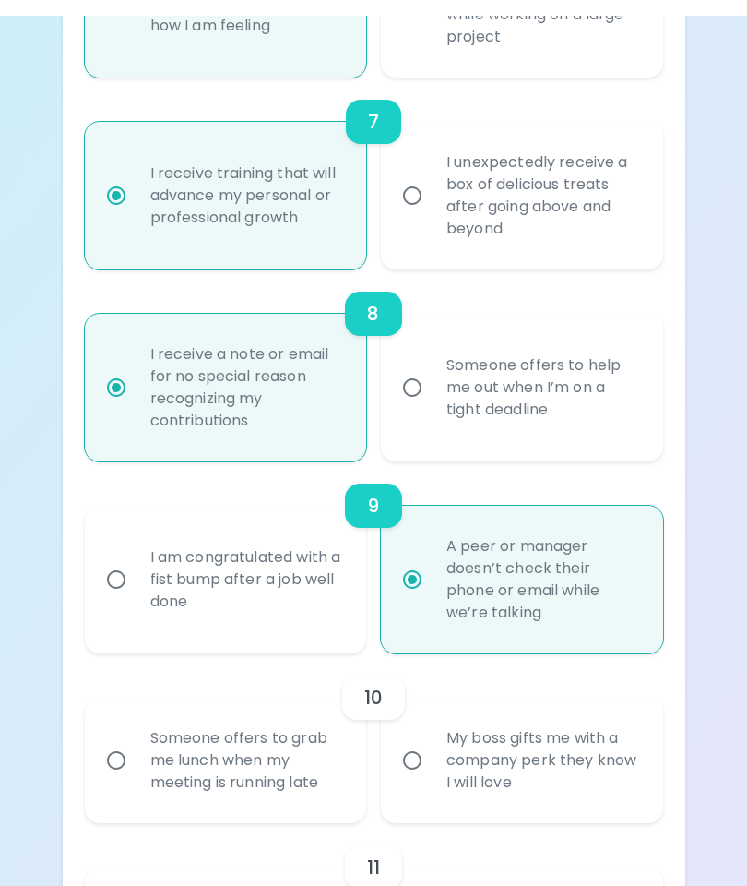
radio input "false"
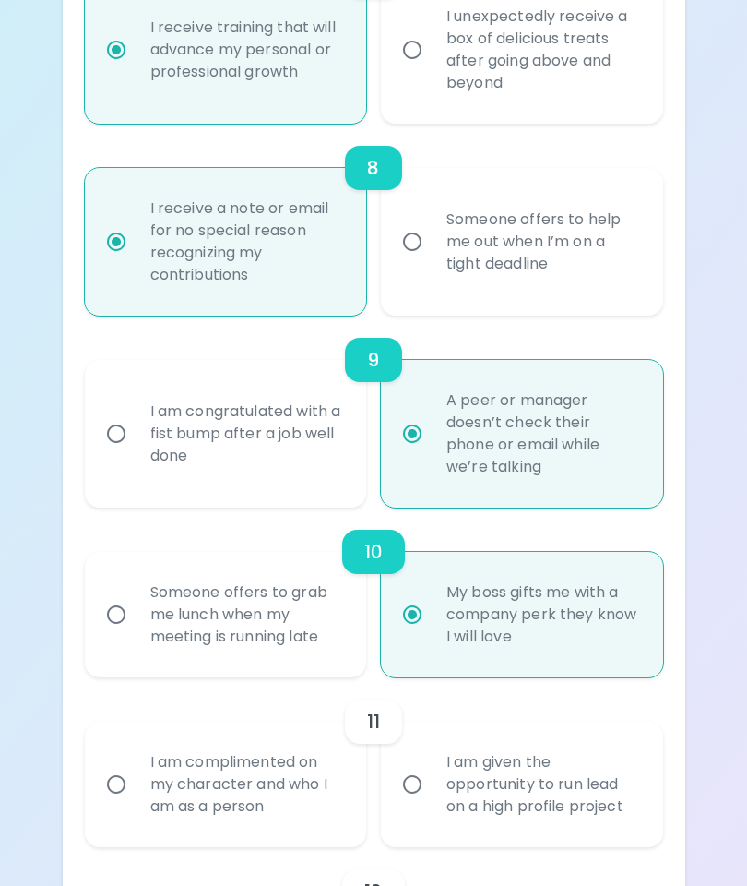
scroll to position [1670, 0]
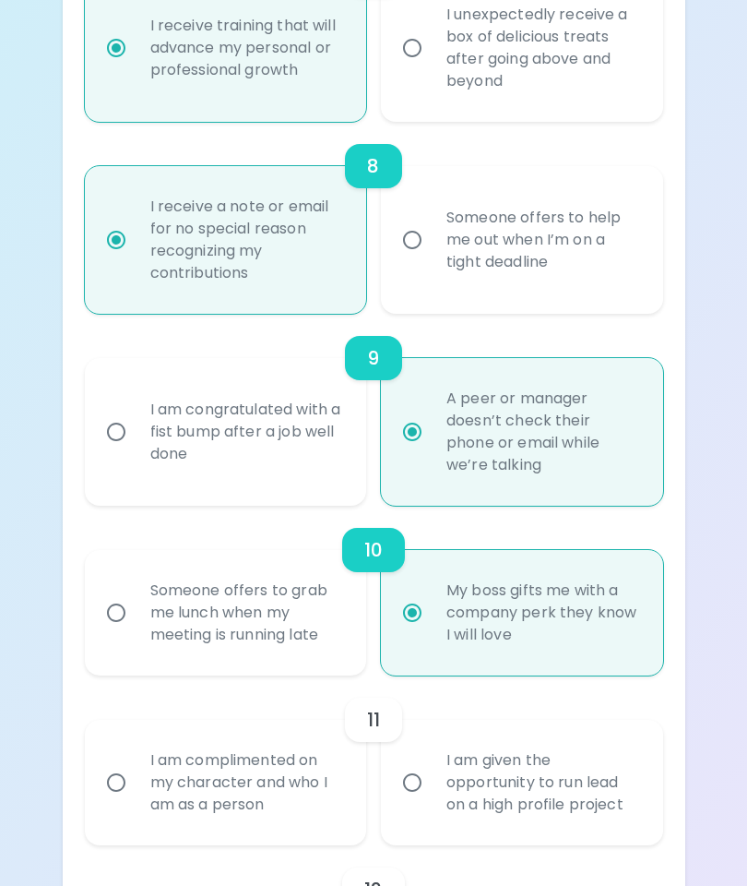
click at [329, 625] on div "Someone offers to grab me lunch when my meeting is running late" at bounding box center [246, 613] width 221 height 111
click at [136, 625] on input "Someone offers to grab me lunch when my meeting is running late" at bounding box center [116, 613] width 39 height 39
radio input "false"
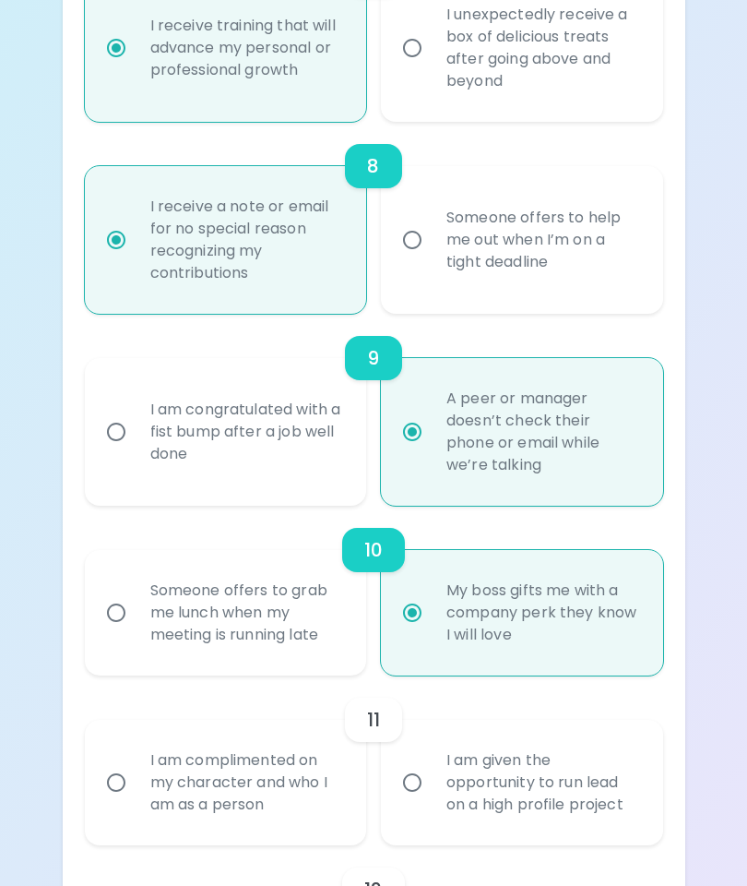
radio input "false"
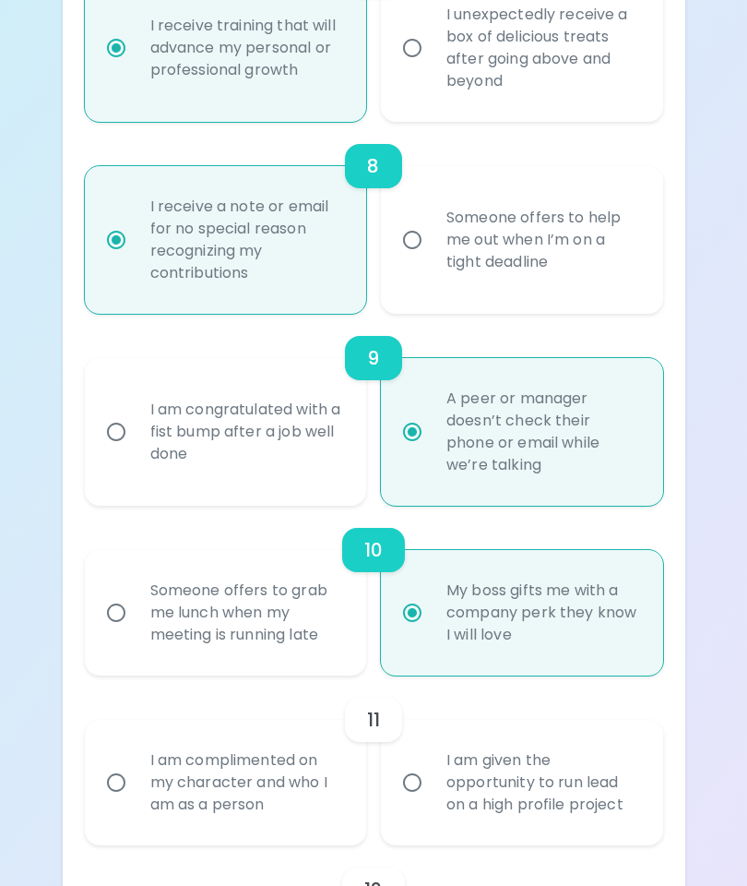
radio input "false"
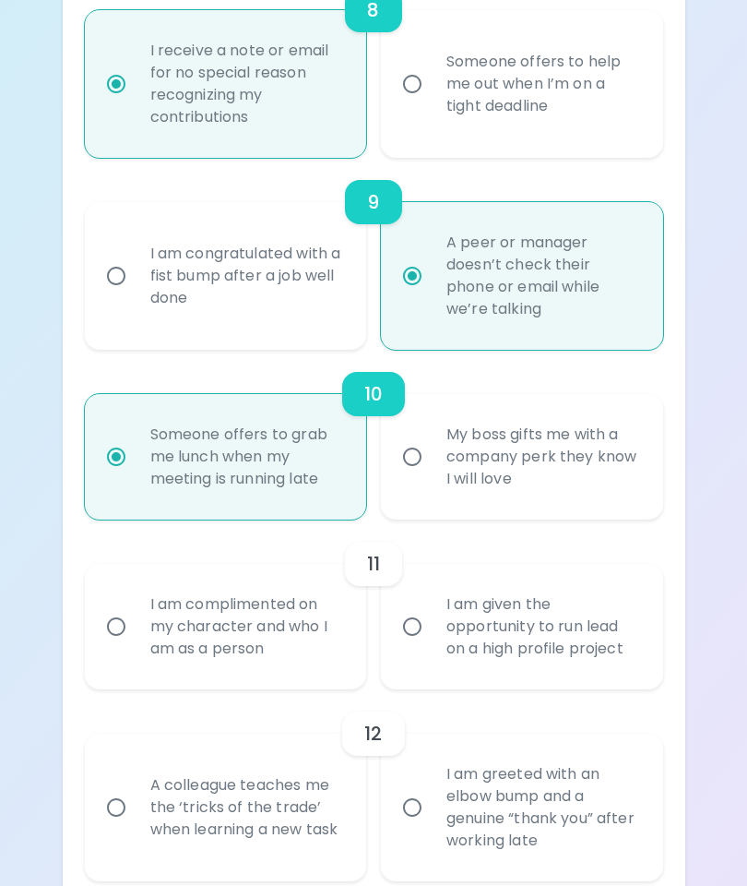
scroll to position [1827, 0]
click at [304, 631] on div "I am complimented on my character and who I am as a person" at bounding box center [246, 626] width 221 height 111
click at [136, 631] on input "I am complimented on my character and who I am as a person" at bounding box center [116, 626] width 39 height 39
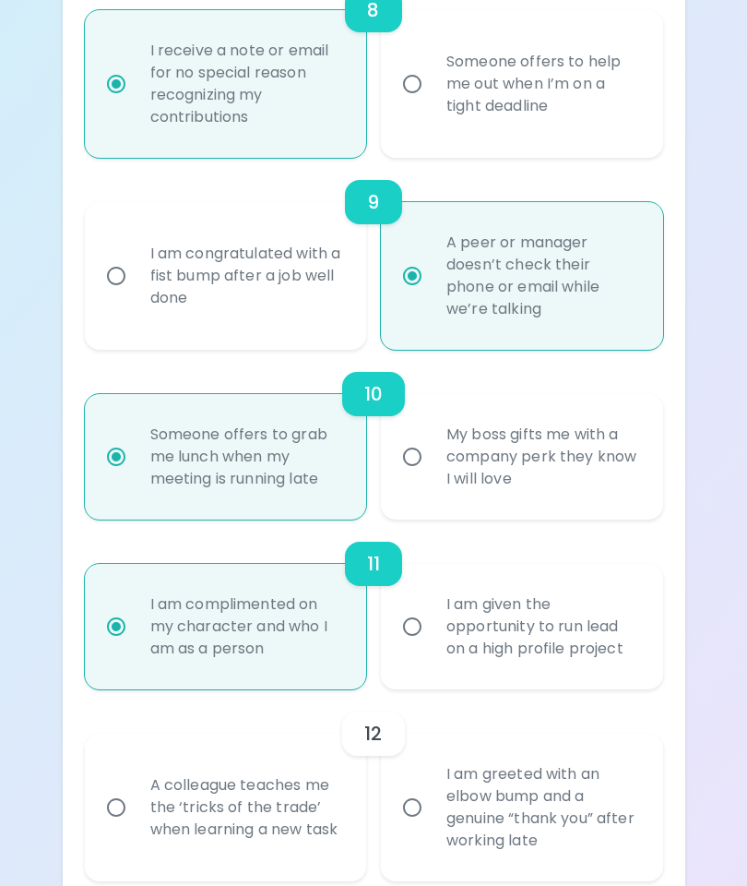
radio input "false"
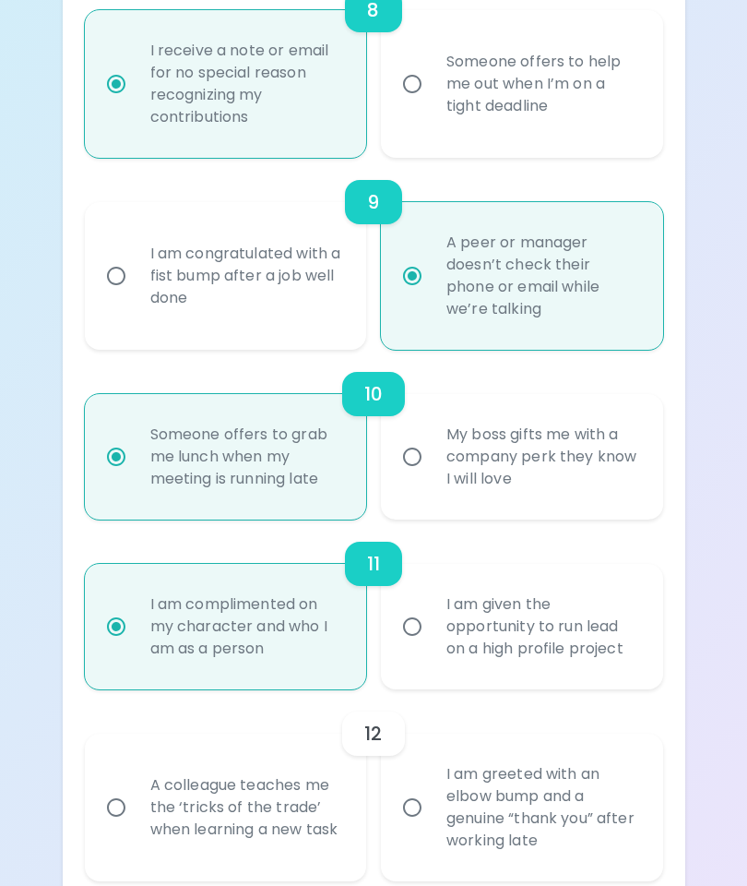
radio input "false"
radio input "true"
radio input "false"
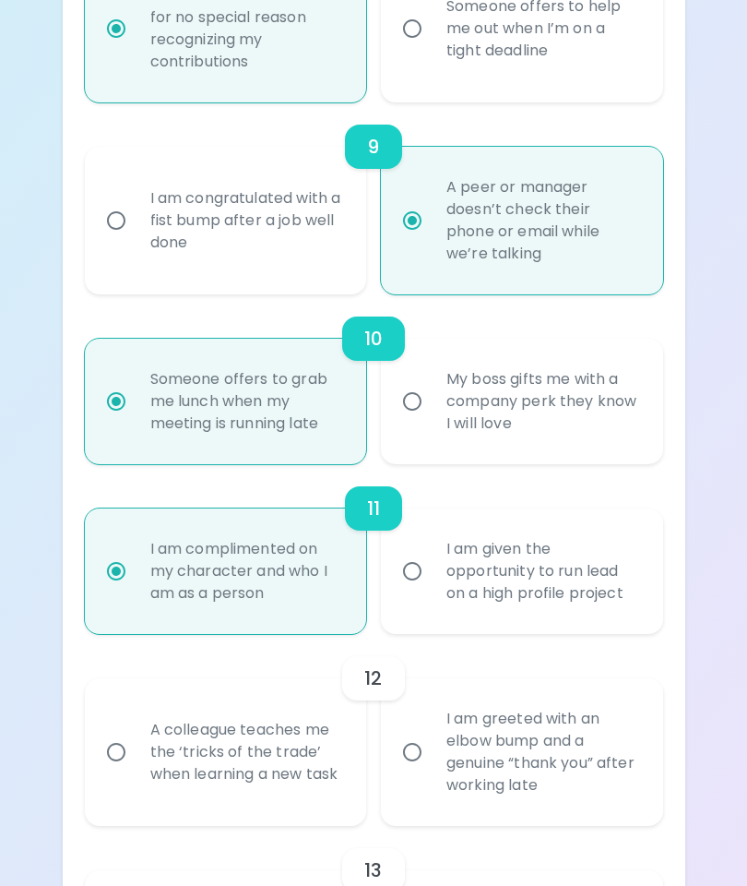
scroll to position [1975, 0]
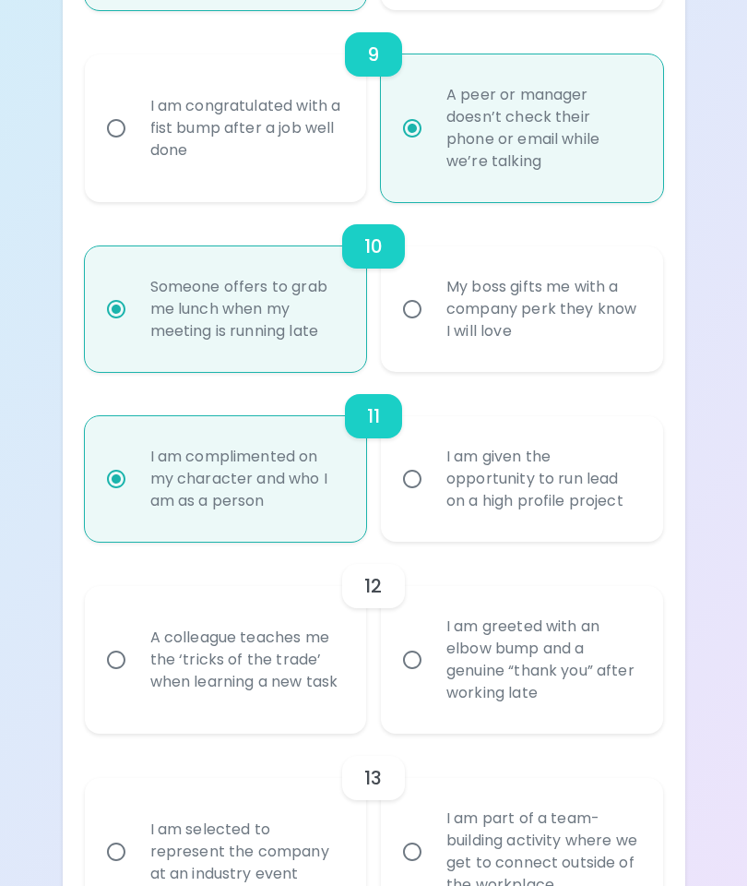
click at [303, 697] on div "A colleague teaches me the ‘tricks of the trade’ when learning a new task" at bounding box center [246, 659] width 221 height 111
click at [136, 679] on input "A colleague teaches me the ‘tricks of the trade’ when learning a new task" at bounding box center [116, 659] width 39 height 39
radio input "false"
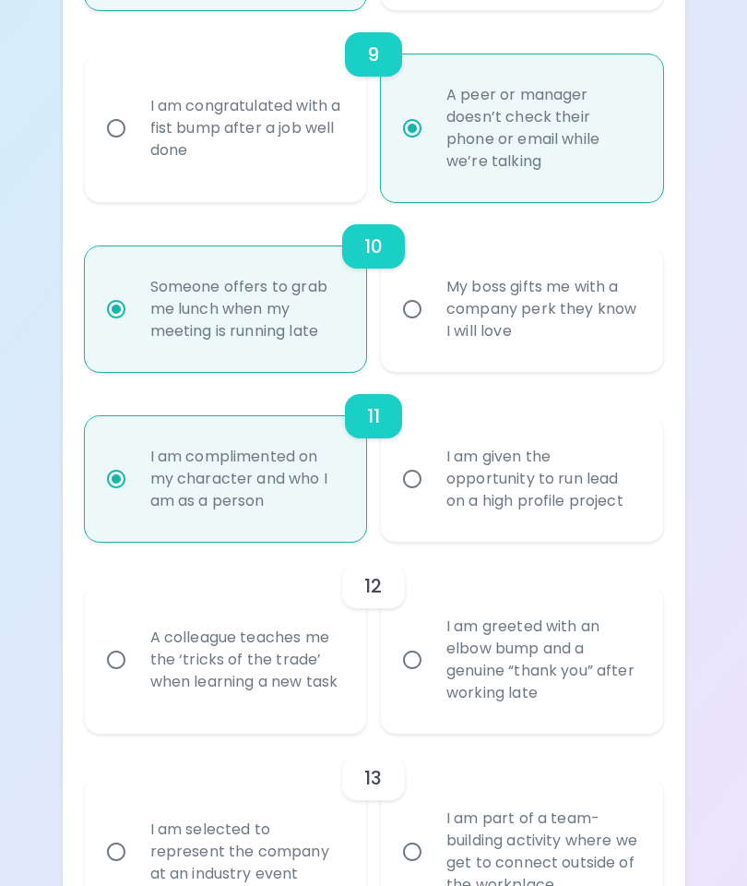
radio input "false"
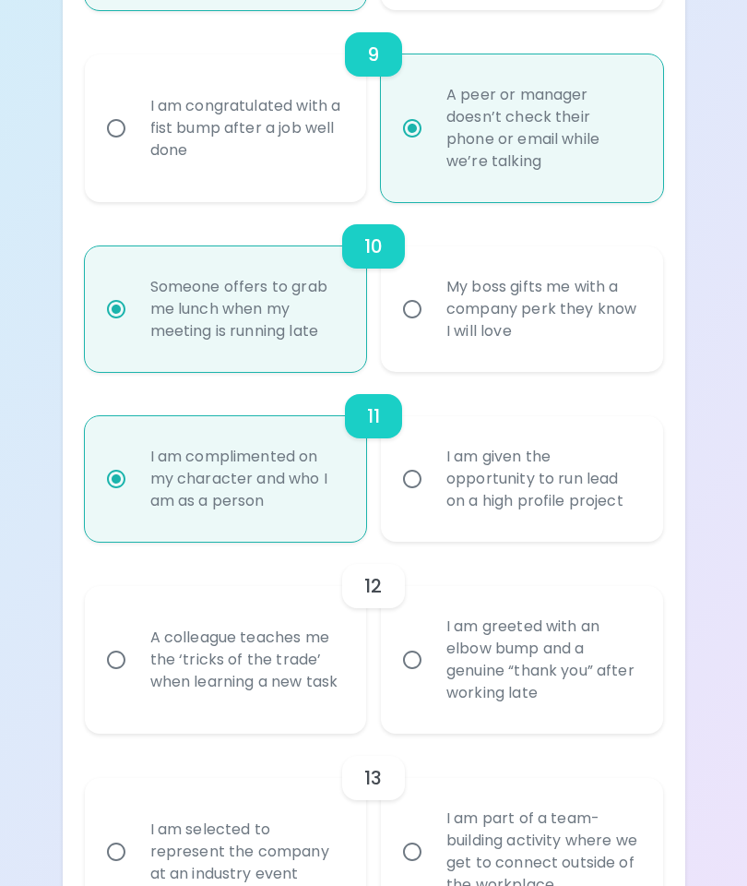
radio input "false"
radio input "true"
radio input "false"
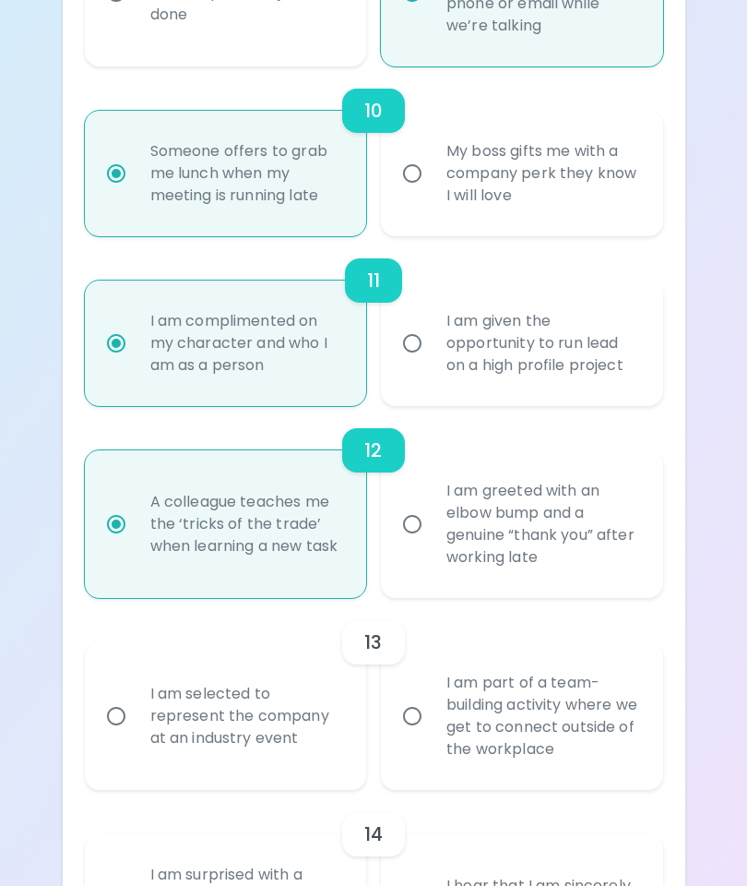
scroll to position [2122, 0]
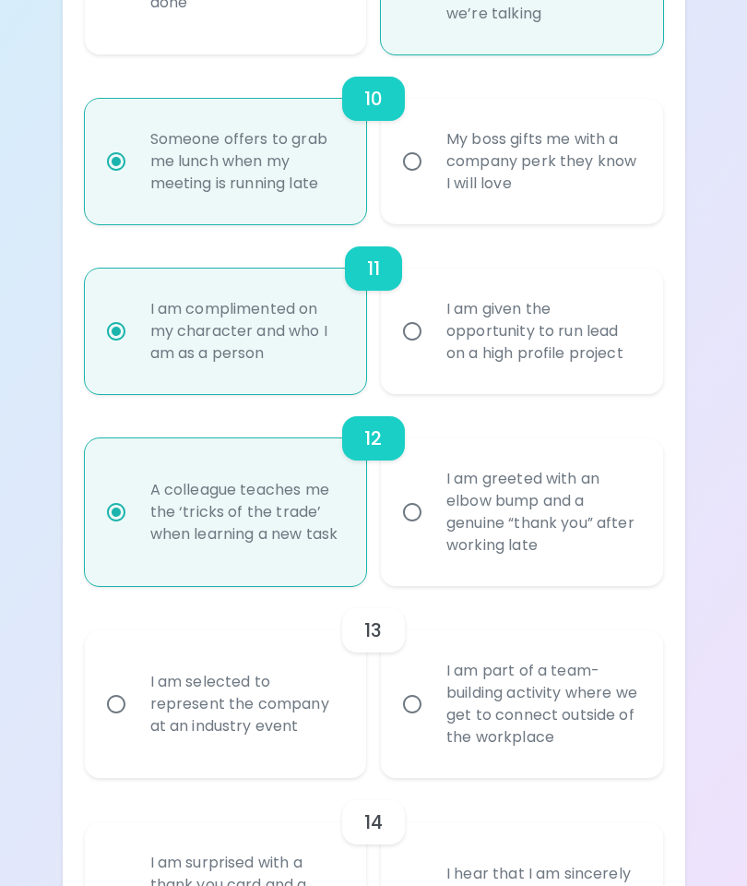
click at [583, 712] on div "I am part of a team-building activity where we get to connect outside of the wo…" at bounding box center [542, 704] width 221 height 133
click at [432, 712] on input "I am part of a team-building activity where we get to connect outside of the wo…" at bounding box center [412, 704] width 39 height 39
radio input "false"
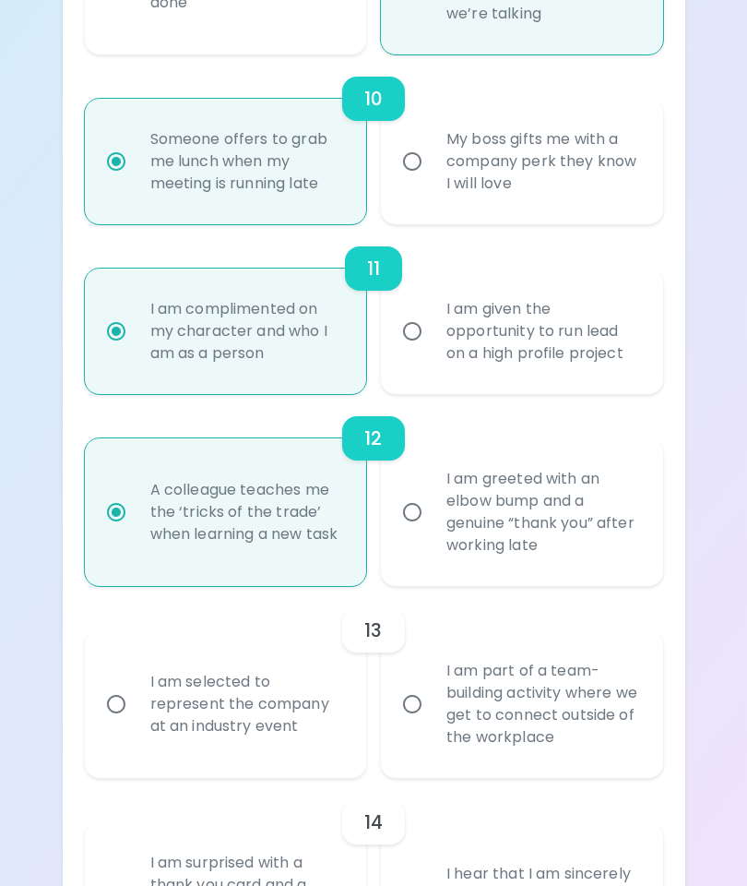
radio input "false"
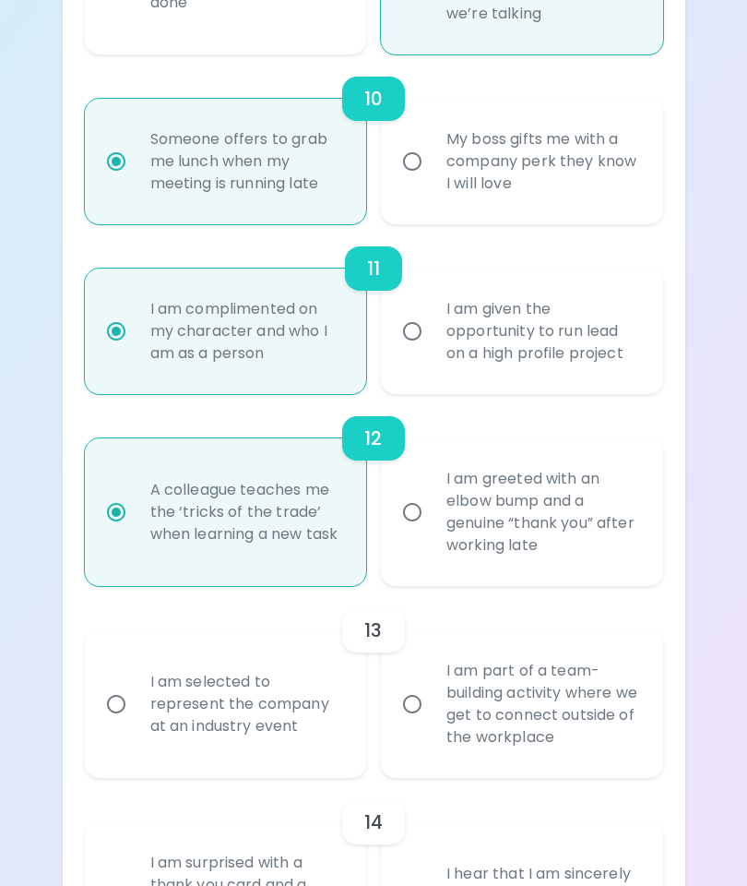
radio input "false"
radio input "true"
radio input "false"
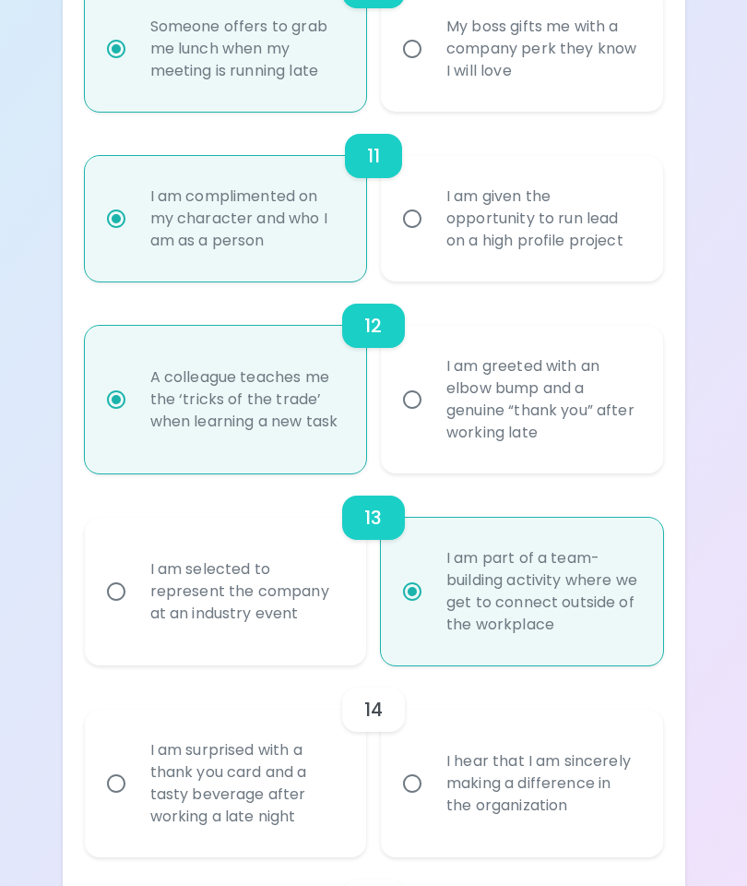
scroll to position [2270, 0]
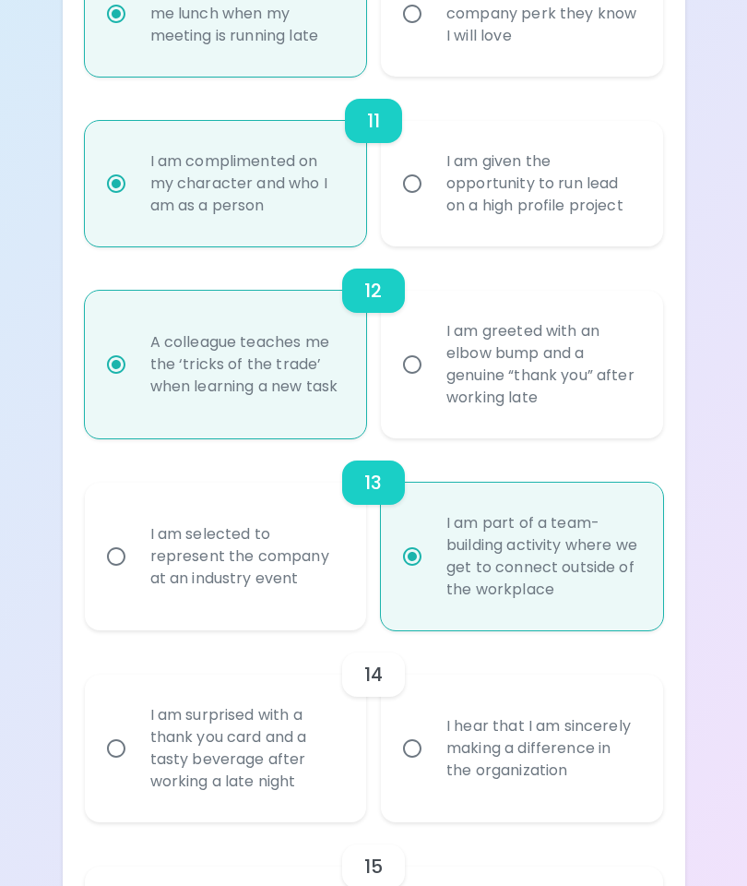
click at [621, 713] on div "I hear that I am sincerely making a difference in the organization" at bounding box center [542, 748] width 221 height 111
click at [432, 729] on input "I hear that I am sincerely making a difference in the organization" at bounding box center [412, 748] width 39 height 39
radio input "false"
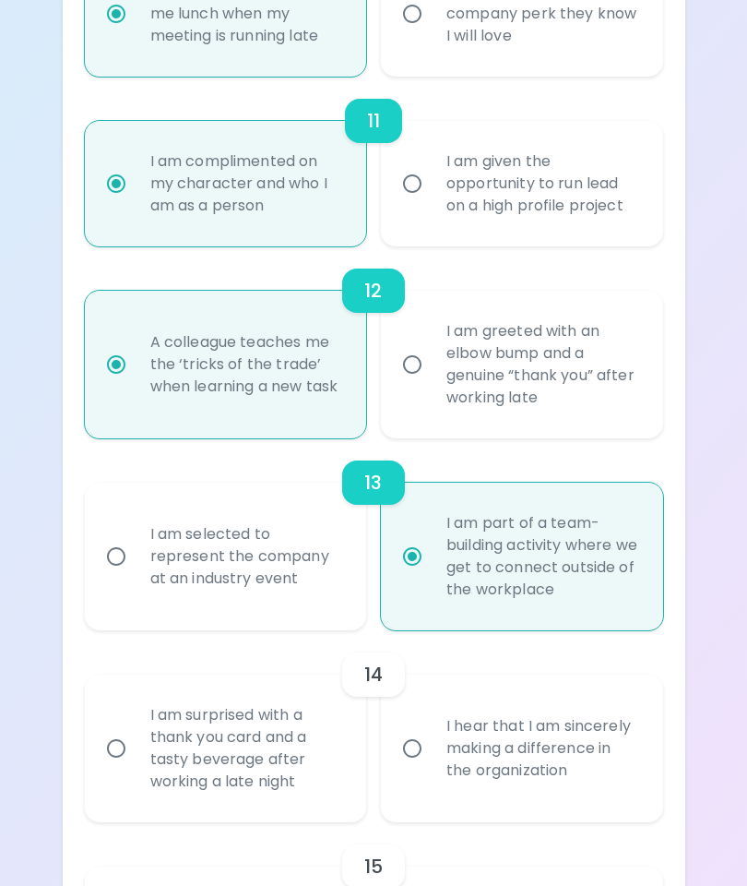
radio input "false"
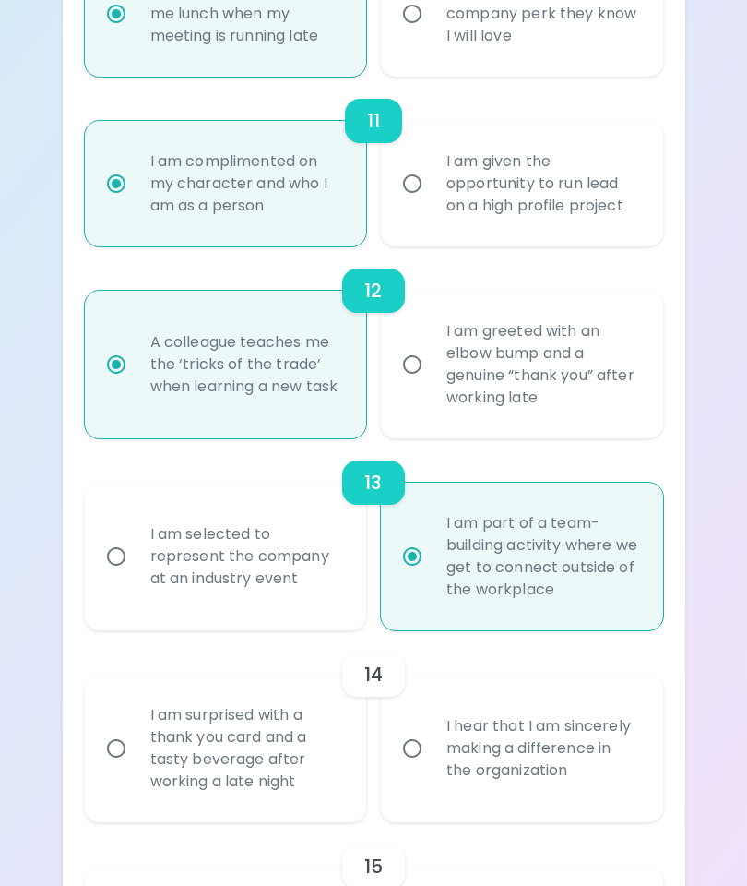
radio input "false"
radio input "true"
radio input "false"
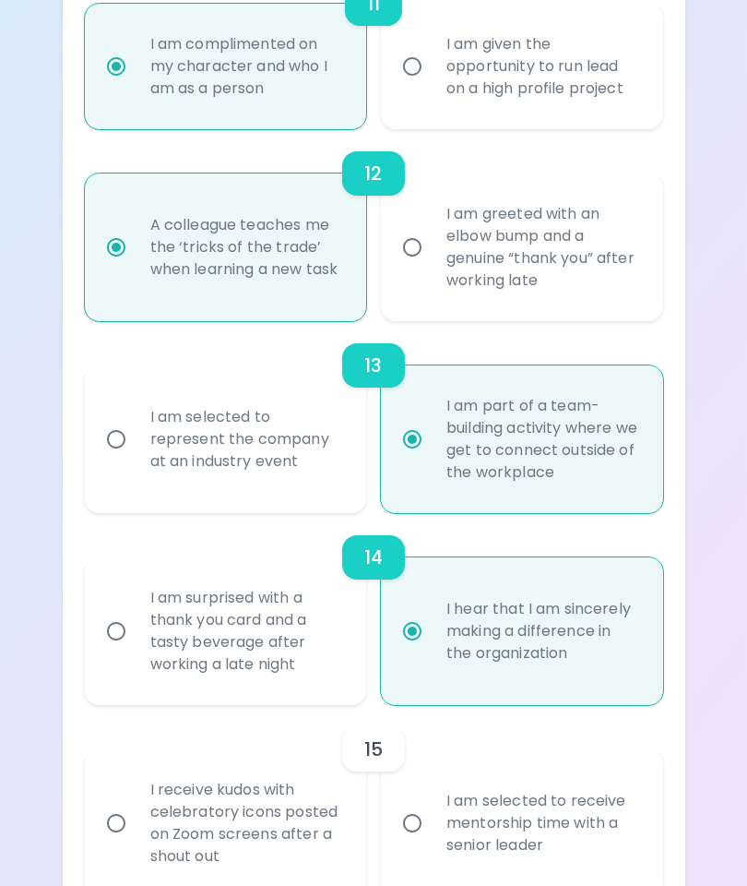
scroll to position [2414, 0]
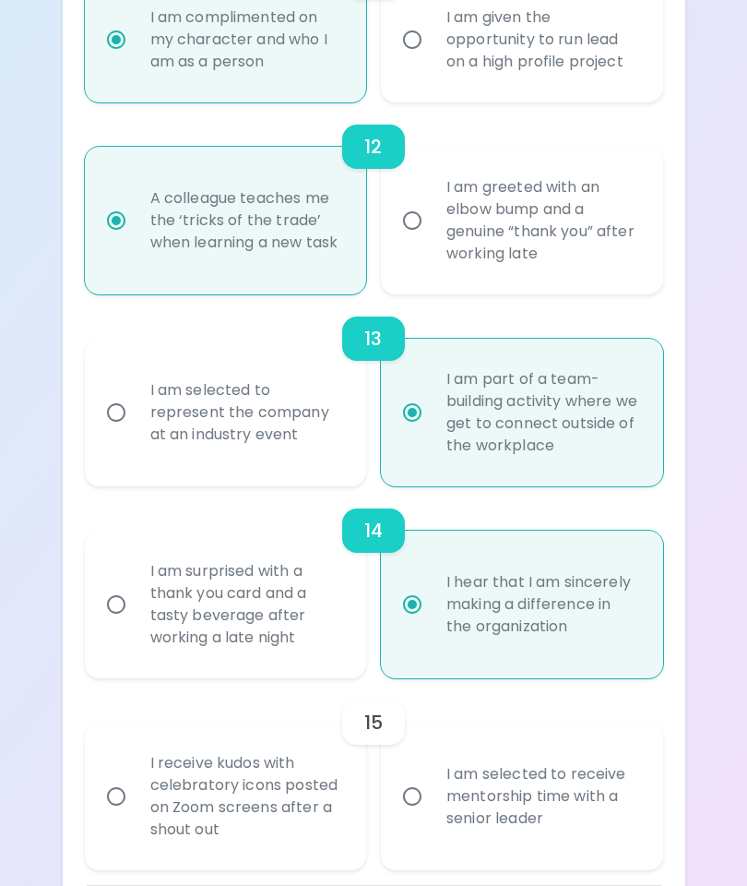
click at [615, 759] on div "I am selected to receive mentorship time with a senior leader" at bounding box center [542, 796] width 221 height 111
click at [432, 777] on input "I am selected to receive mentorship time with a senior leader" at bounding box center [412, 796] width 39 height 39
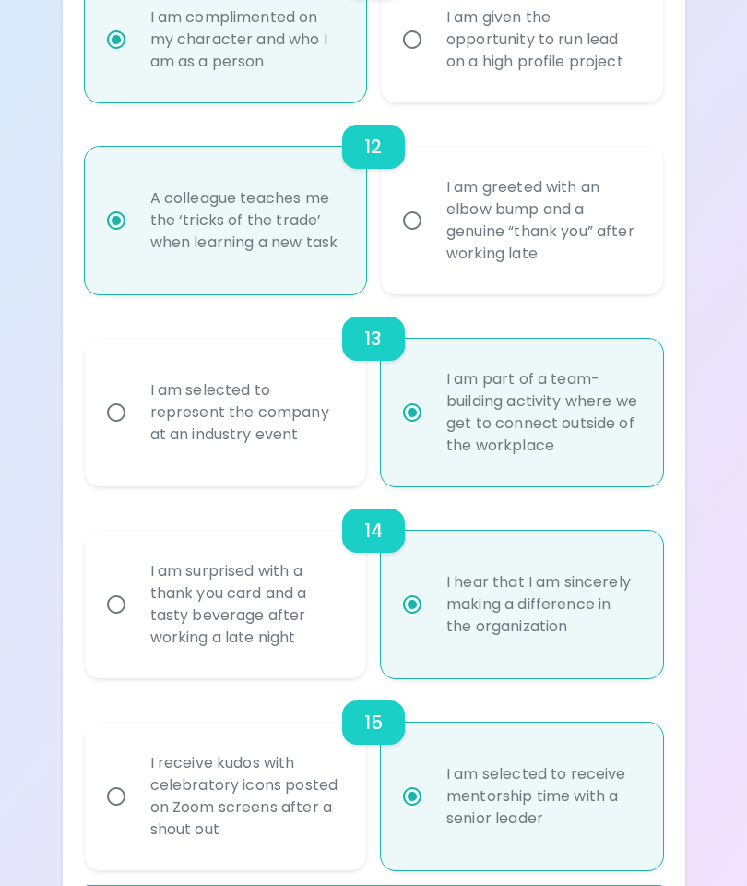
radio input "false"
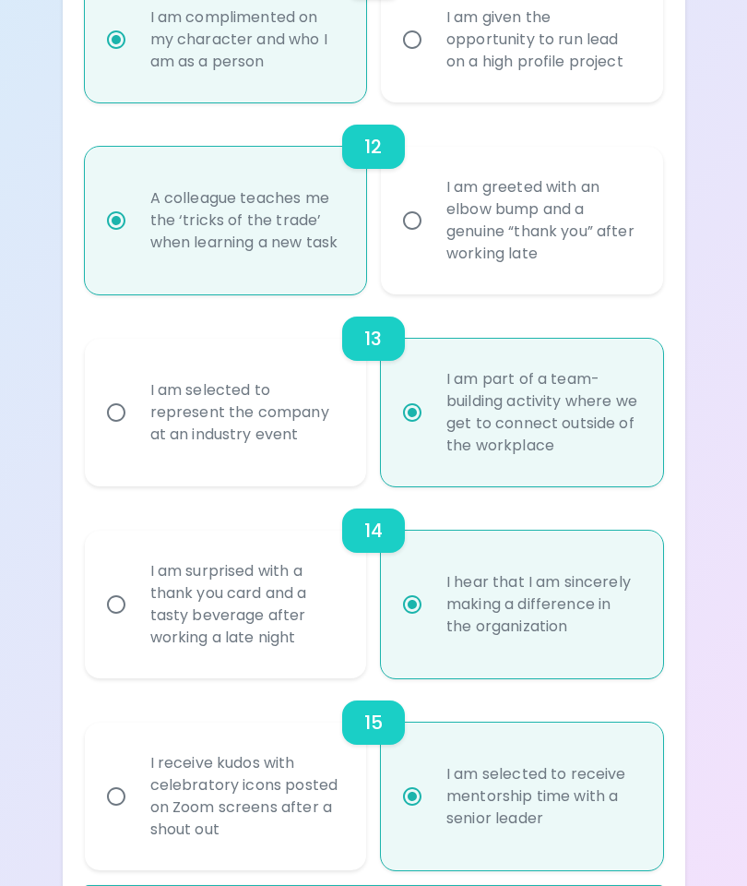
radio input "false"
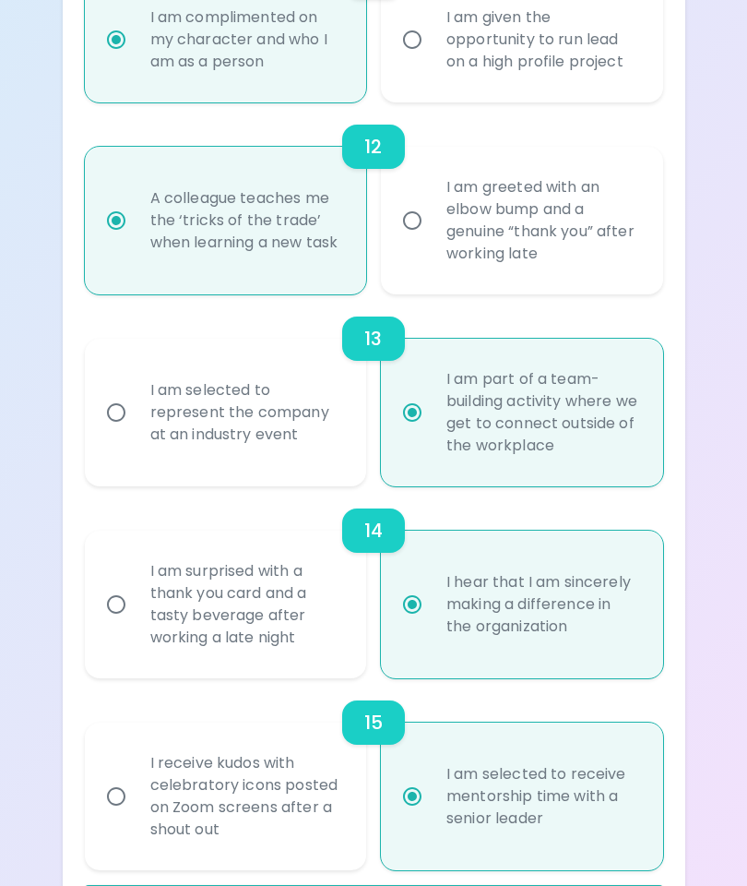
radio input "false"
radio input "true"
radio input "false"
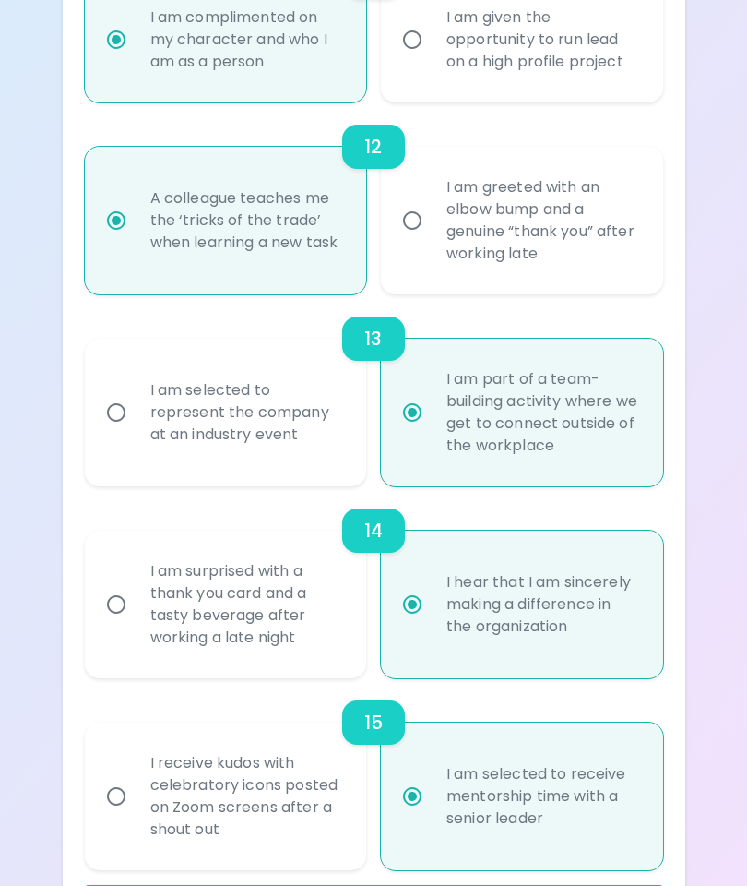
radio input "false"
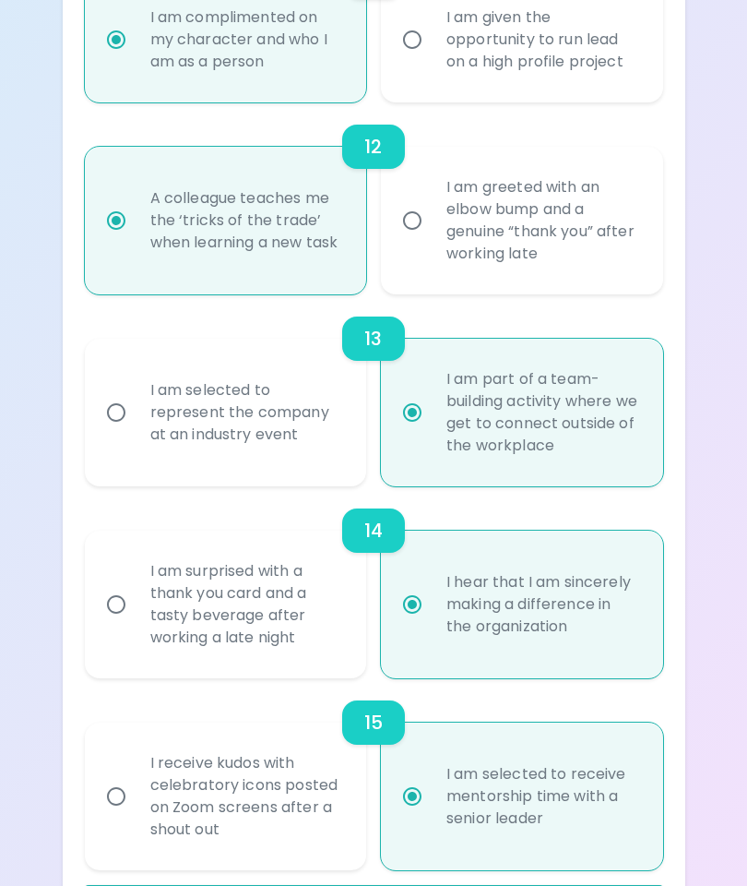
radio input "false"
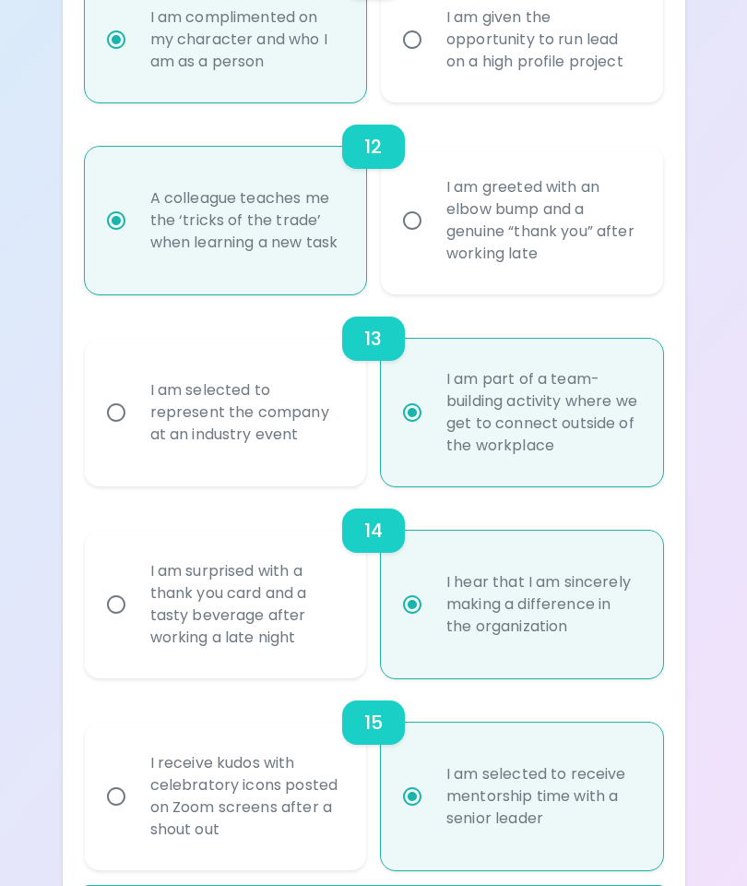
radio input "false"
radio input "true"
radio input "false"
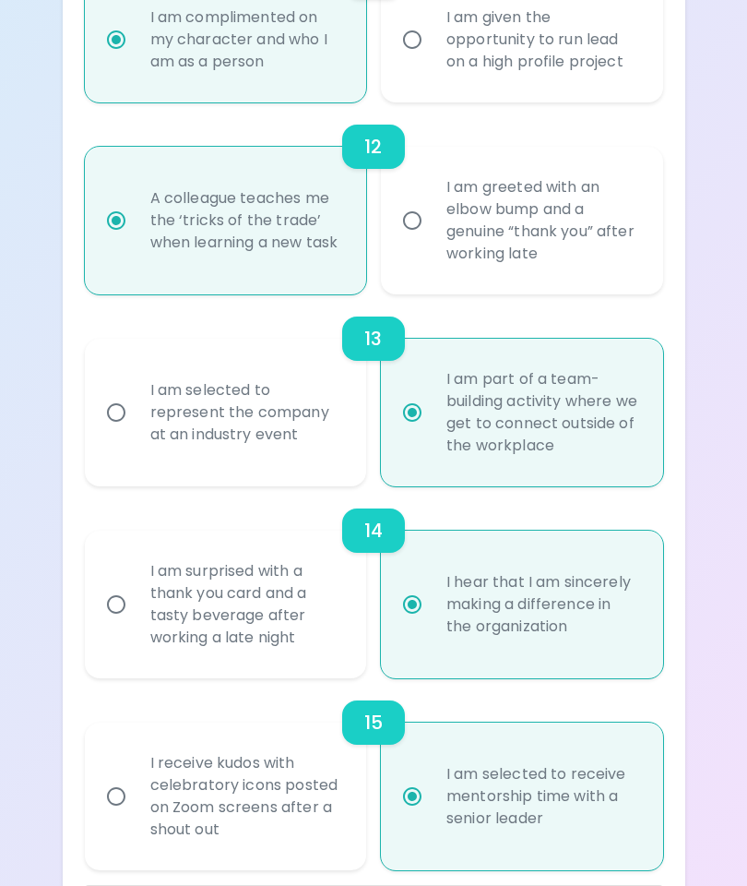
radio input "false"
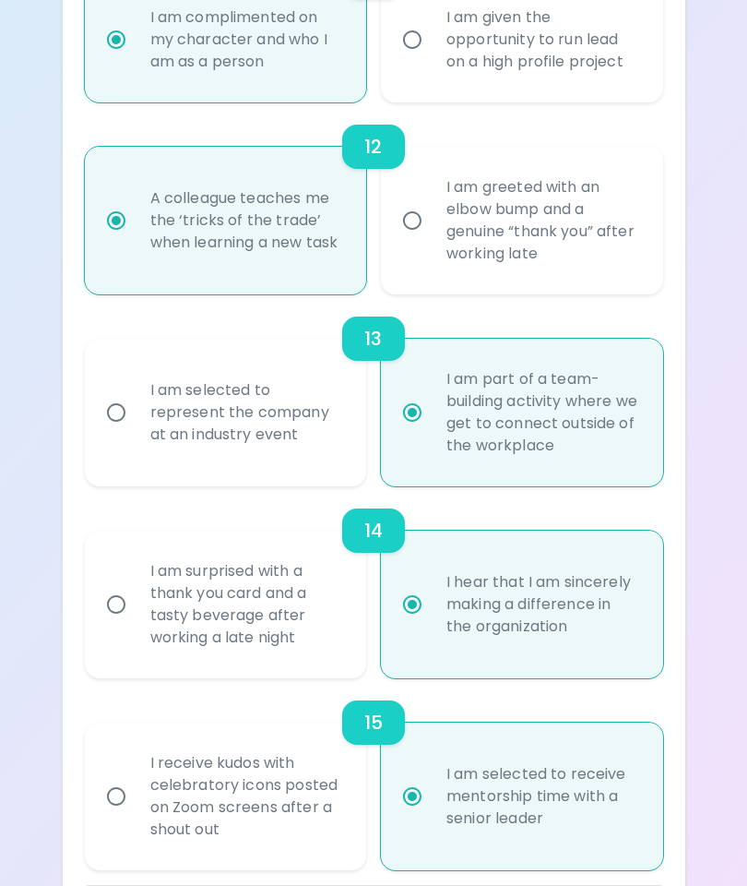
radio input "false"
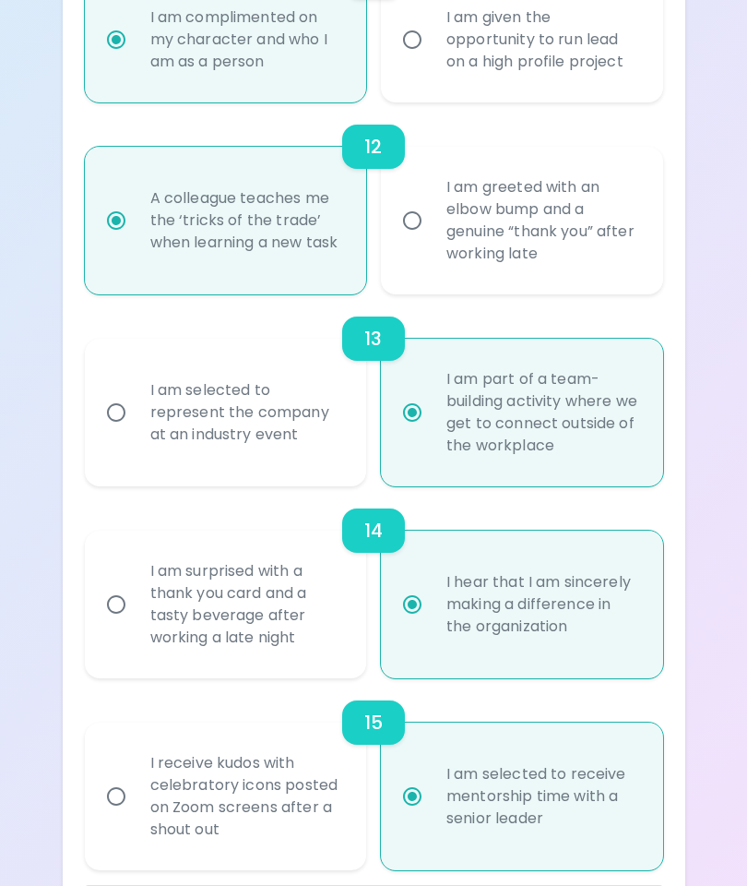
radio input "false"
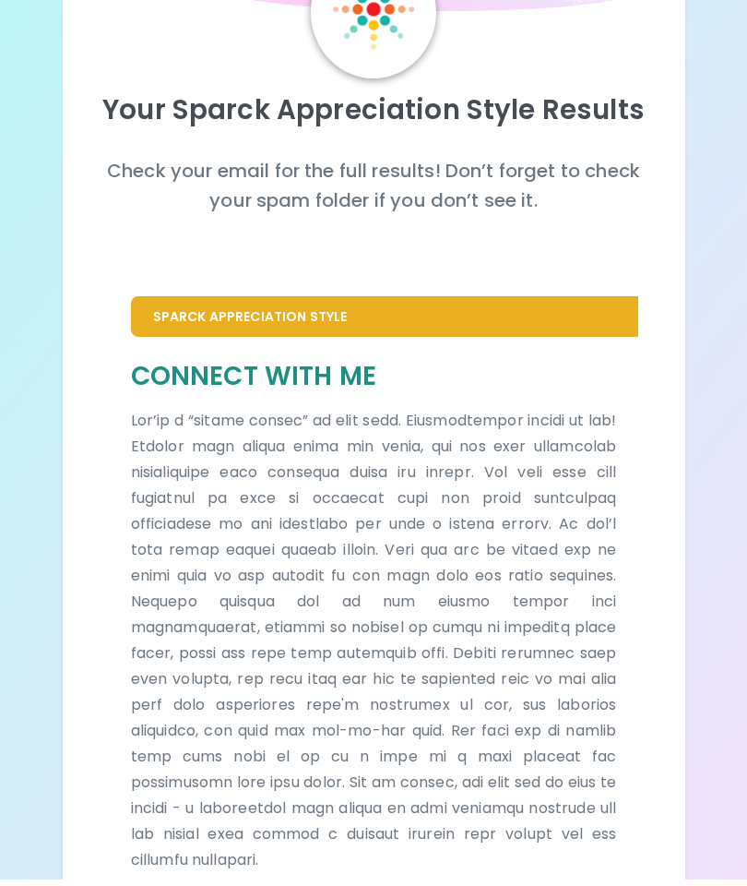
scroll to position [0, 0]
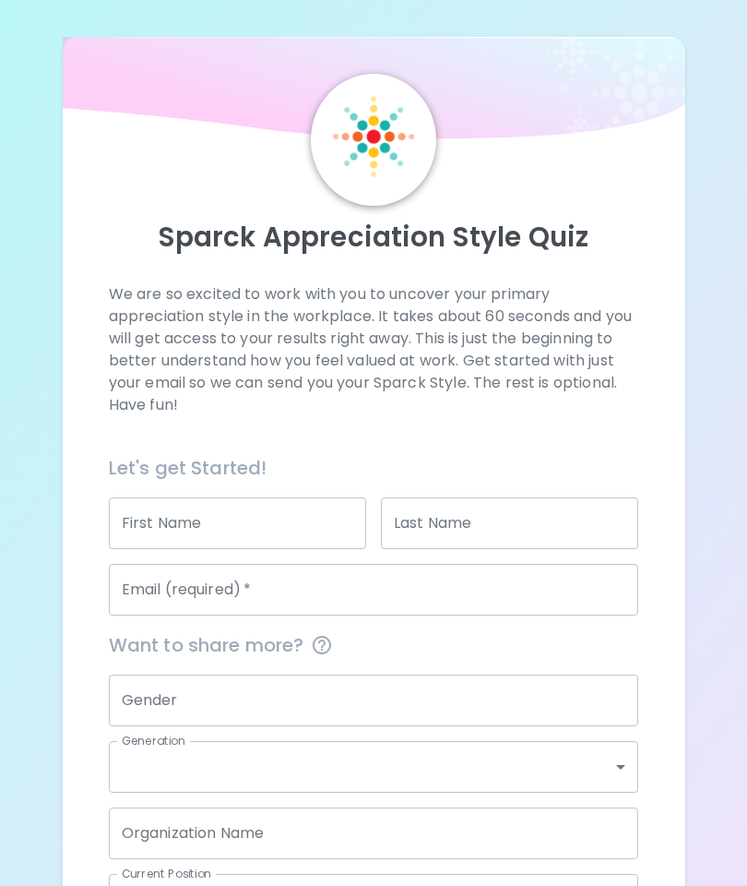
click at [307, 526] on input "First Name" at bounding box center [237, 523] width 257 height 52
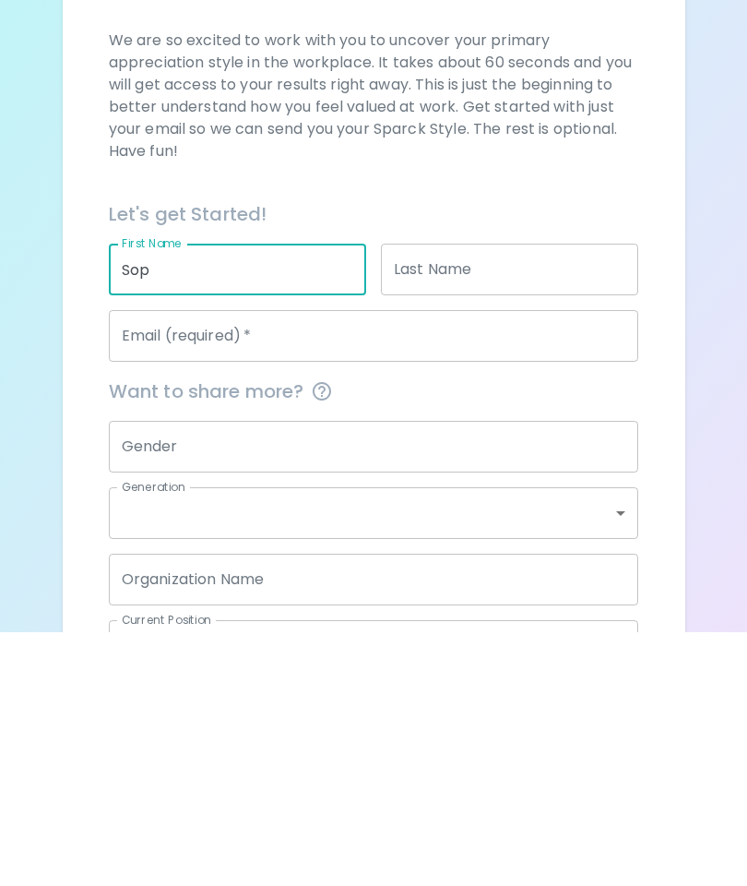
type input "Sophiah"
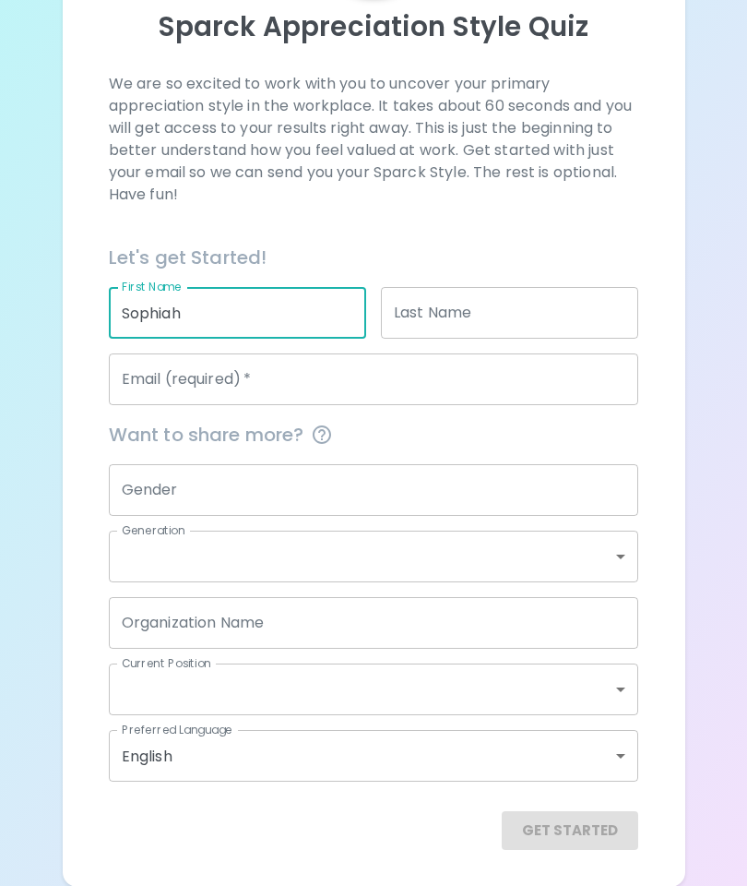
click at [584, 267] on h6 "Let's get Started!" at bounding box center [374, 258] width 531 height 30
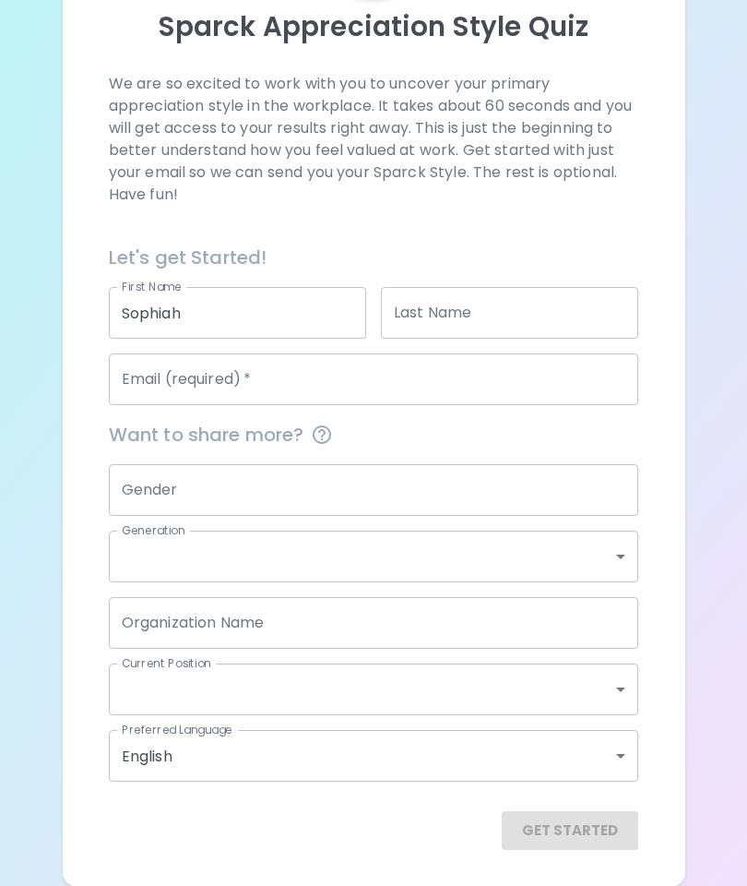
click at [557, 322] on input "Last Name" at bounding box center [509, 313] width 257 height 52
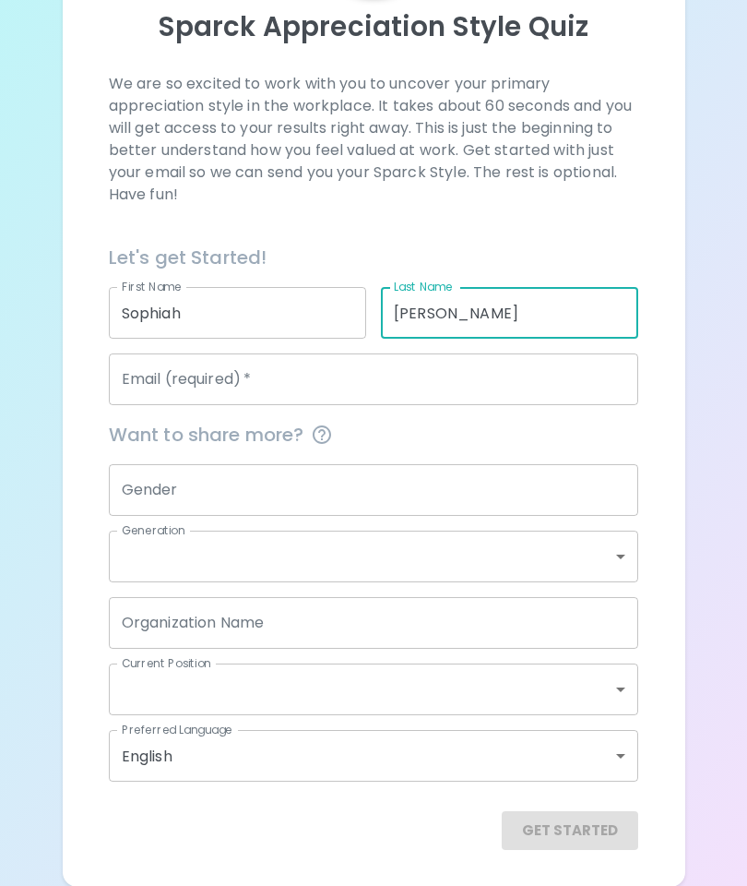
type input "[PERSON_NAME]"
click at [564, 373] on input "Email (required)   *" at bounding box center [374, 379] width 531 height 52
